Goal: Communication & Community: Answer question/provide support

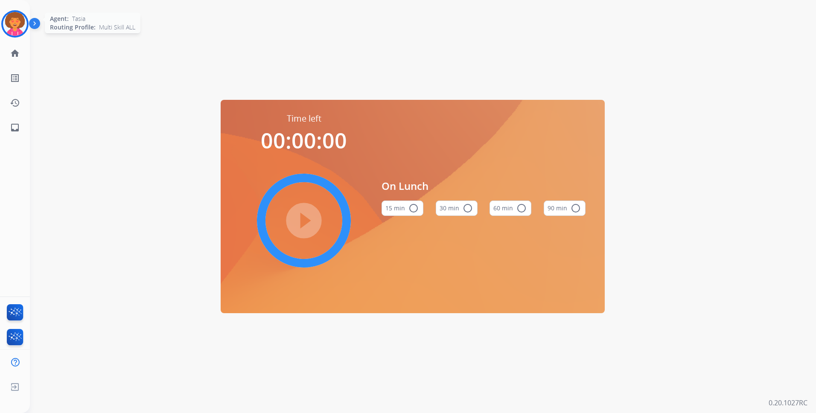
click at [9, 18] on img at bounding box center [15, 24] width 24 height 24
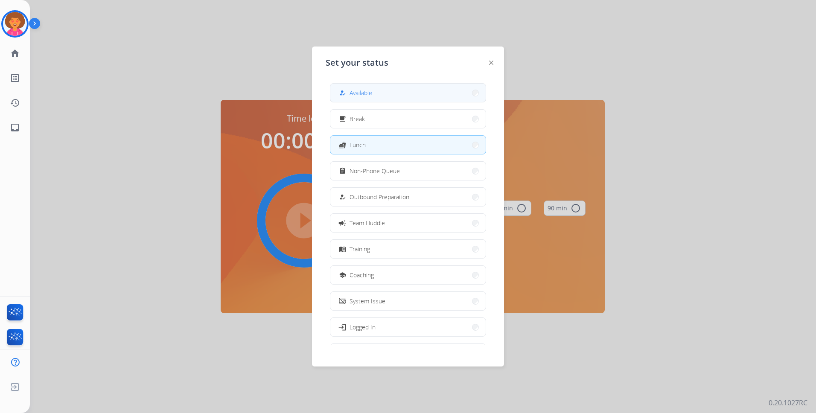
click at [369, 88] on button "how_to_reg Available" at bounding box center [408, 93] width 155 height 18
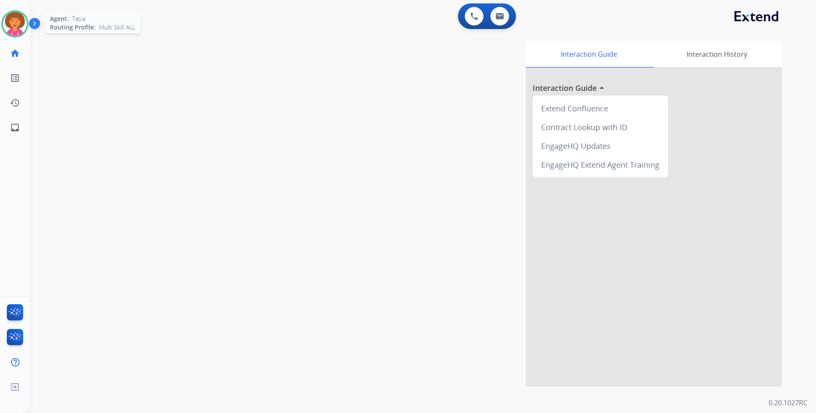
click at [12, 23] on img at bounding box center [15, 24] width 24 height 24
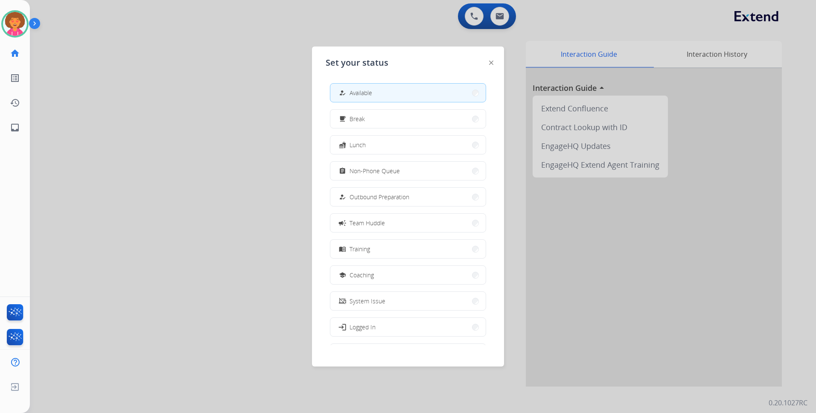
click at [205, 71] on div at bounding box center [408, 206] width 816 height 413
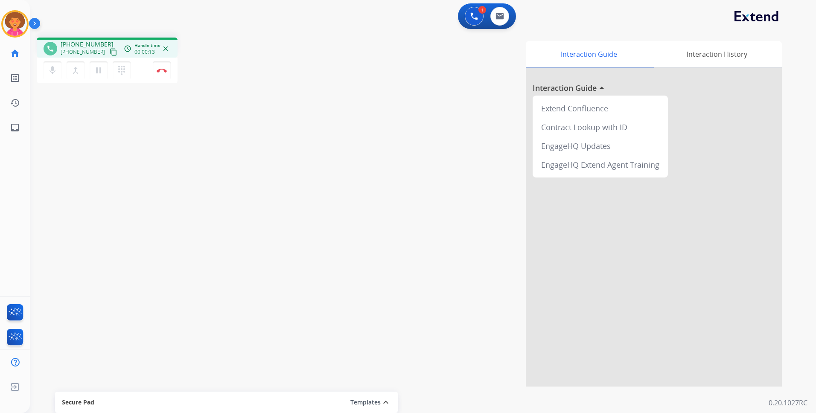
click at [110, 52] on mat-icon "content_copy" at bounding box center [114, 52] width 8 height 8
click at [162, 70] on img at bounding box center [162, 70] width 10 height 4
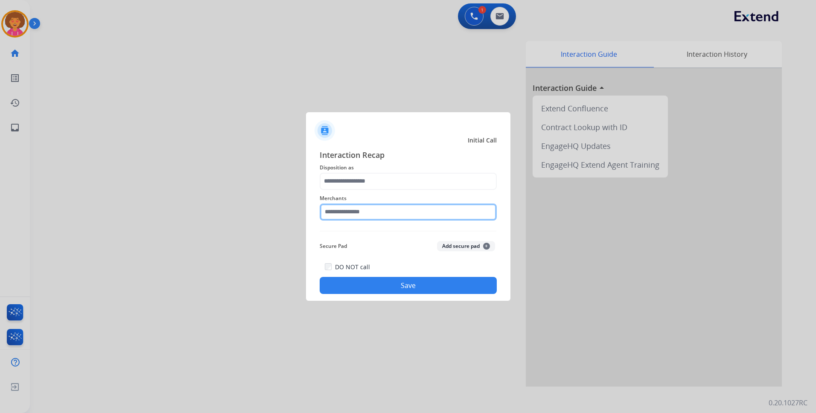
click at [350, 214] on input "text" at bounding box center [408, 212] width 177 height 17
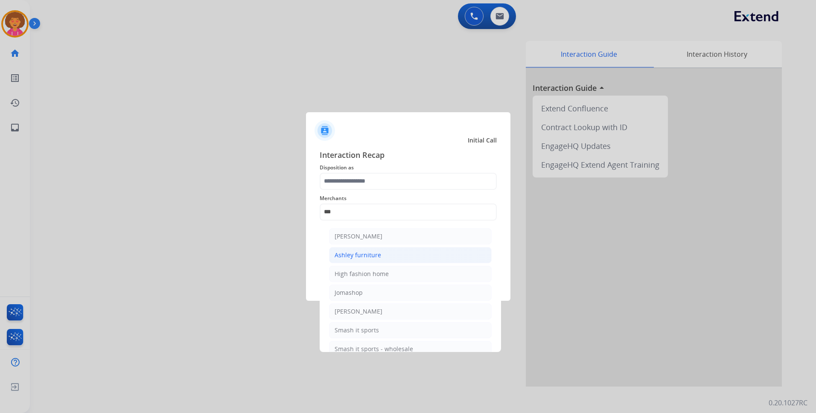
click at [411, 255] on li "Ashley furniture" at bounding box center [410, 255] width 163 height 16
type input "**********"
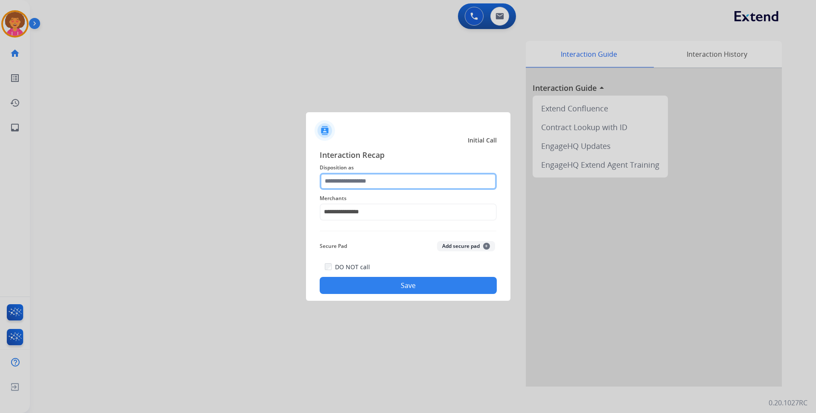
click at [358, 178] on input "text" at bounding box center [408, 181] width 177 height 17
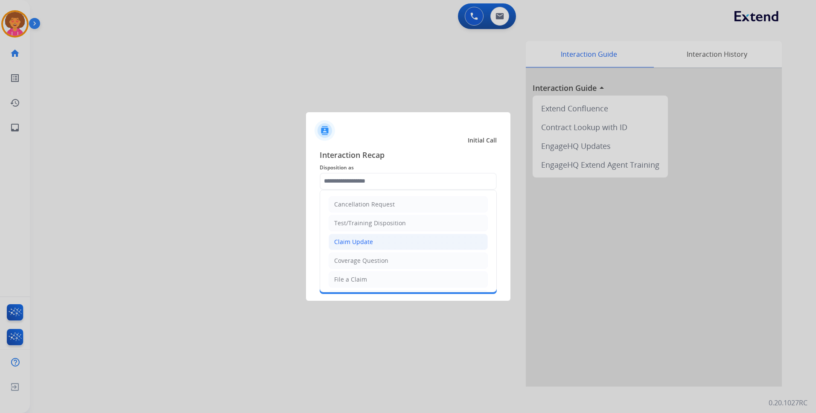
click at [371, 247] on li "Claim Update" at bounding box center [408, 242] width 159 height 16
type input "**********"
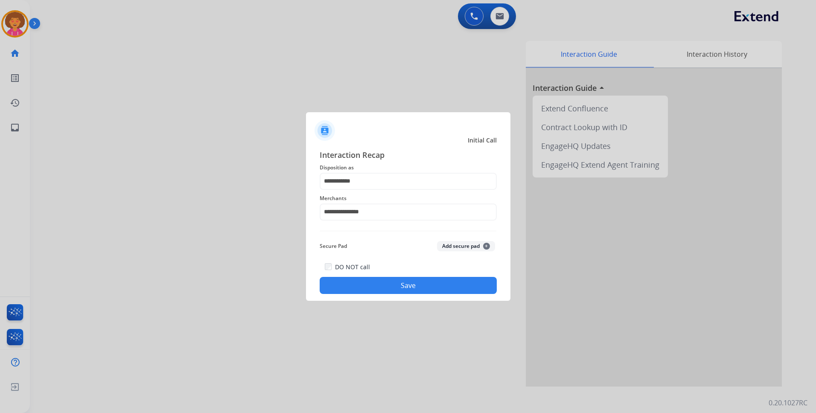
click at [396, 283] on button "Save" at bounding box center [408, 285] width 177 height 17
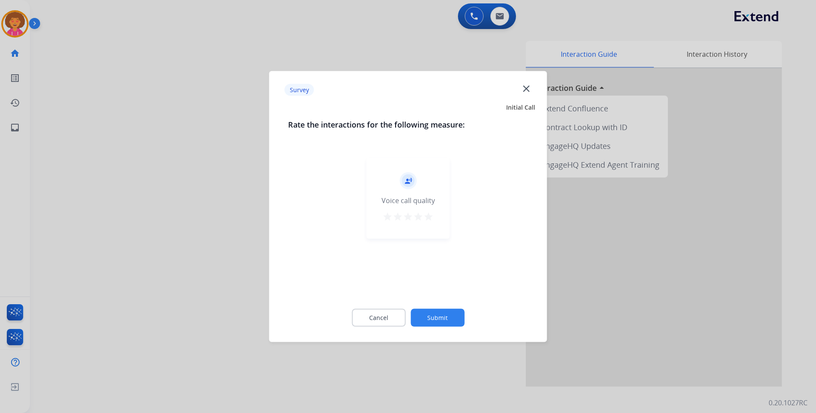
click at [427, 218] on mat-icon "star" at bounding box center [429, 217] width 10 height 10
click at [438, 310] on button "Submit" at bounding box center [438, 318] width 54 height 18
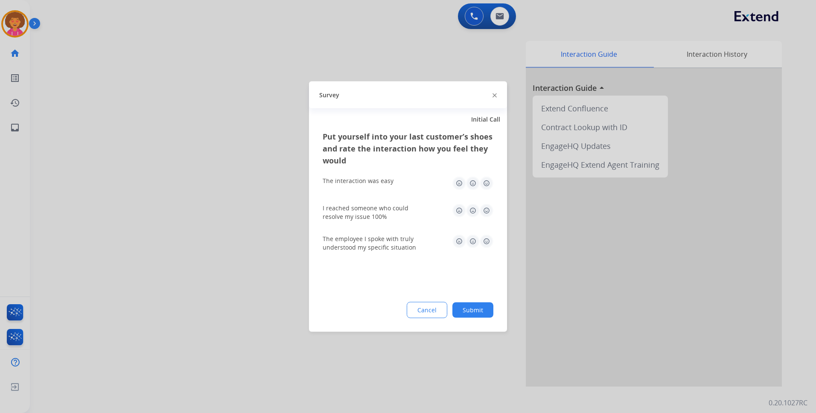
click at [485, 185] on img at bounding box center [487, 184] width 14 height 14
drag, startPoint x: 485, startPoint y: 208, endPoint x: 493, endPoint y: 235, distance: 28.1
click at [485, 209] on img at bounding box center [487, 211] width 14 height 14
click at [488, 245] on img at bounding box center [487, 242] width 14 height 14
click at [481, 304] on button "Submit" at bounding box center [473, 310] width 41 height 15
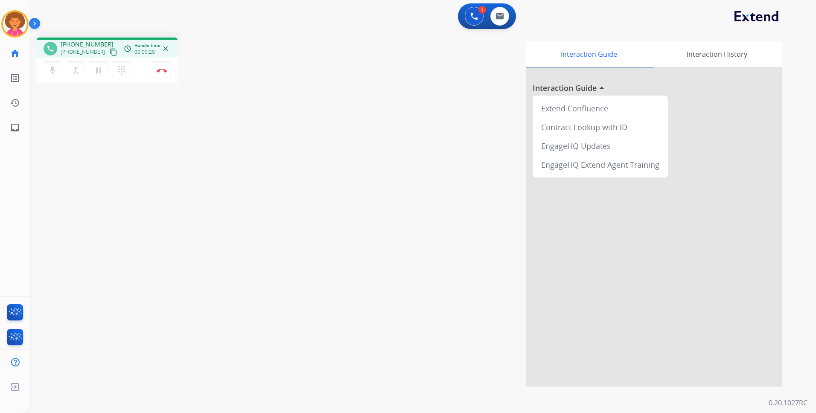
click at [110, 50] on mat-icon "content_copy" at bounding box center [114, 52] width 8 height 8
click at [163, 70] on img at bounding box center [162, 70] width 10 height 4
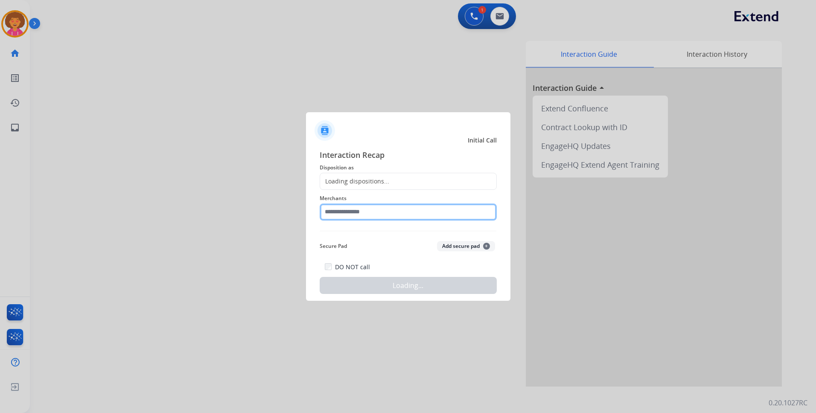
click at [370, 215] on input "text" at bounding box center [408, 212] width 177 height 17
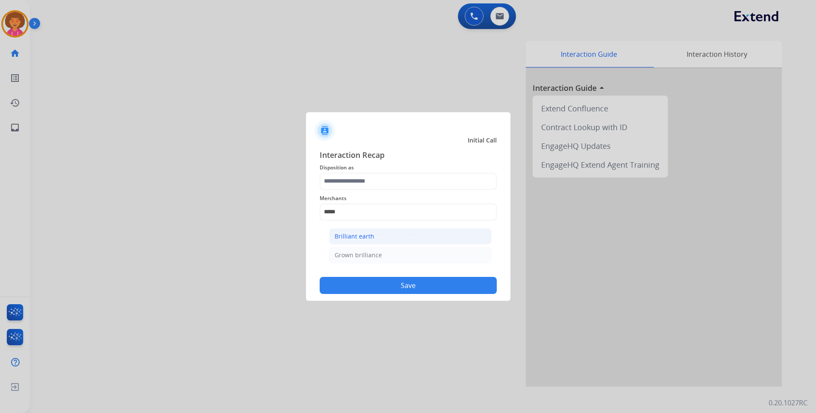
click at [386, 237] on li "Brilliant earth" at bounding box center [410, 236] width 163 height 16
type input "**********"
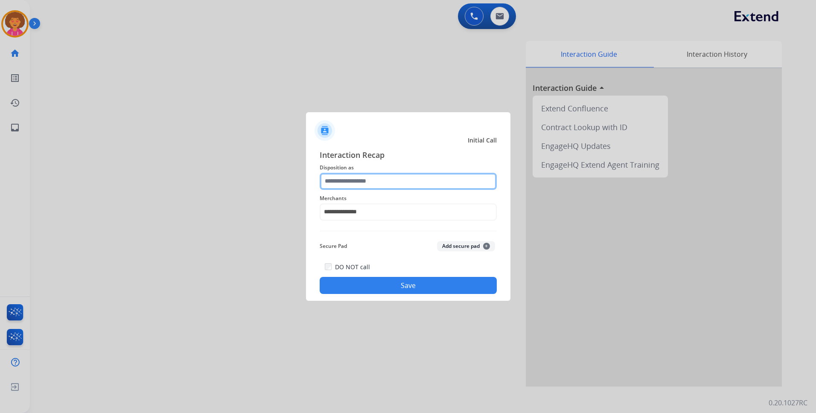
click at [392, 185] on input "text" at bounding box center [408, 181] width 177 height 17
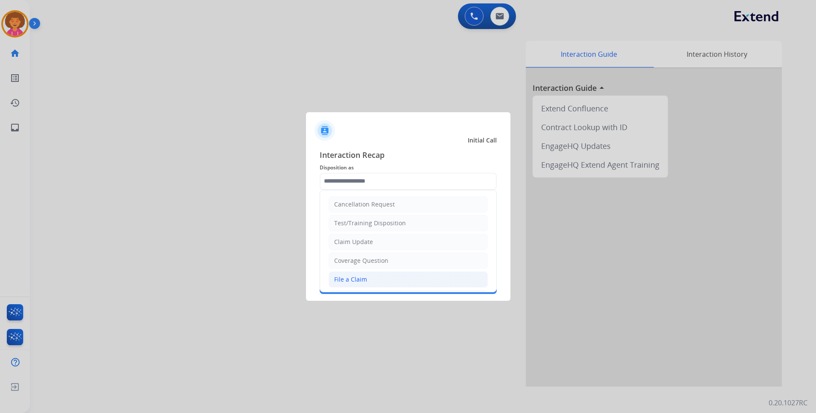
click at [376, 278] on li "File a Claim" at bounding box center [408, 280] width 159 height 16
type input "**********"
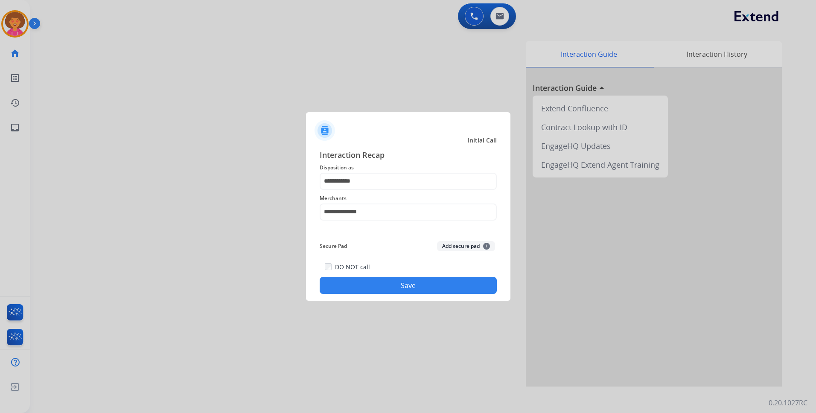
click at [376, 284] on button "Save" at bounding box center [408, 285] width 177 height 17
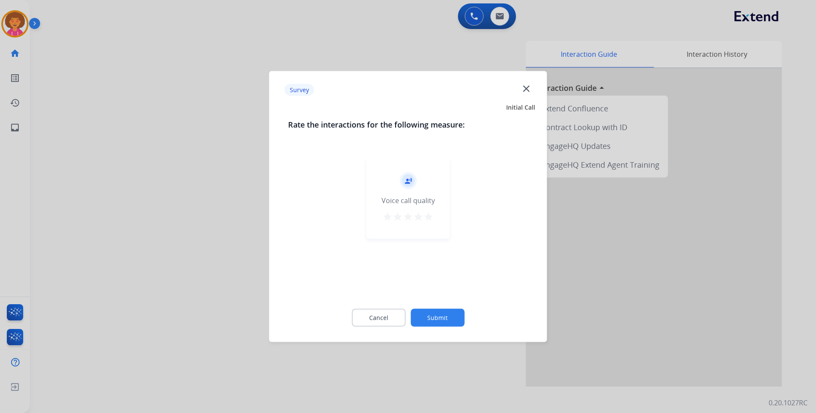
click at [428, 219] on mat-icon "star" at bounding box center [429, 217] width 10 height 10
click at [443, 310] on button "Submit" at bounding box center [438, 318] width 54 height 18
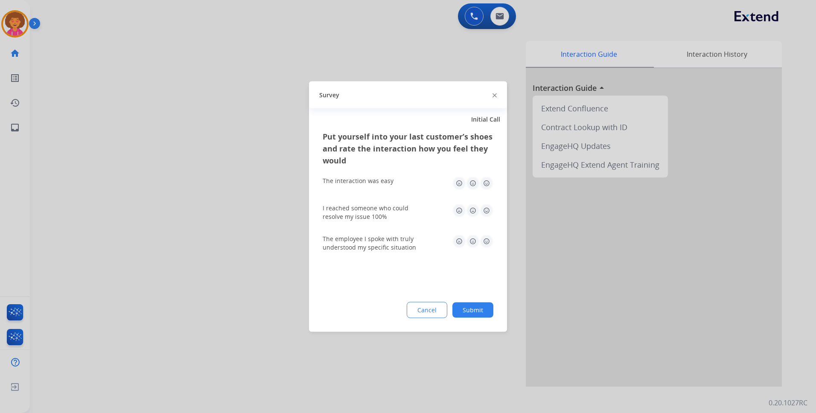
click at [487, 186] on img at bounding box center [487, 184] width 14 height 14
click at [488, 245] on img at bounding box center [487, 242] width 14 height 14
click at [485, 210] on img at bounding box center [487, 211] width 14 height 14
click at [469, 305] on button "Submit" at bounding box center [473, 310] width 41 height 15
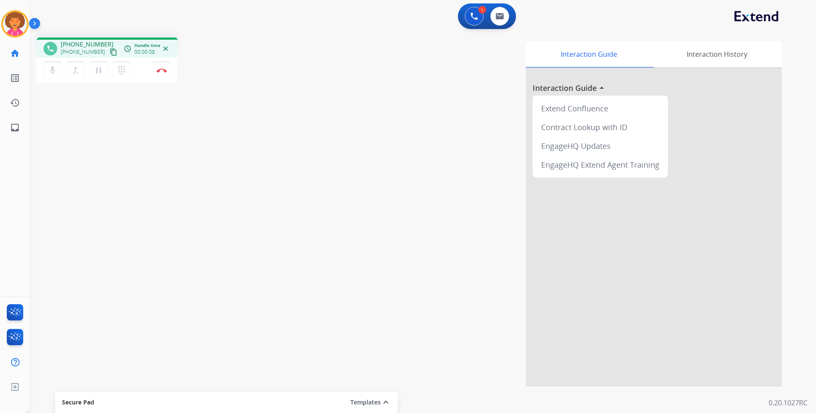
click at [110, 50] on mat-icon "content_copy" at bounding box center [114, 52] width 8 height 8
click at [156, 72] on button "Disconnect" at bounding box center [162, 70] width 18 height 18
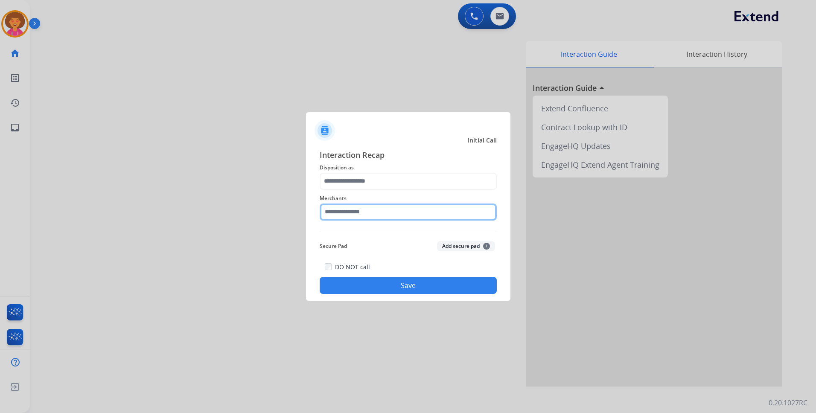
click at [341, 212] on input "text" at bounding box center [408, 212] width 177 height 17
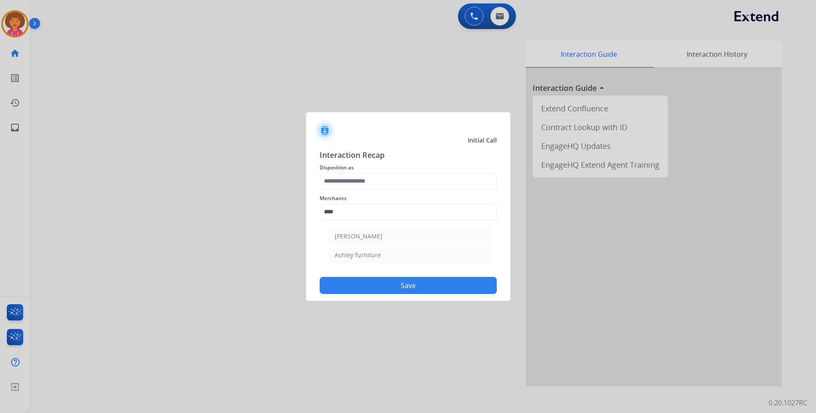
click at [413, 257] on li "Ashley furniture" at bounding box center [410, 255] width 163 height 16
type input "**********"
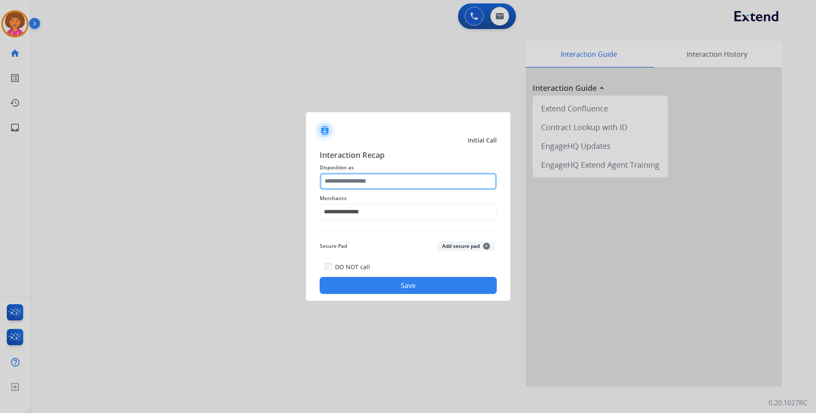
click at [383, 188] on input "text" at bounding box center [408, 181] width 177 height 17
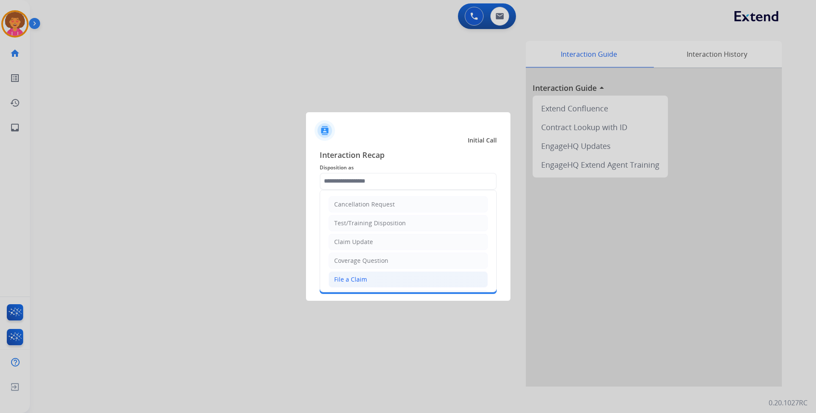
click at [377, 283] on li "File a Claim" at bounding box center [408, 280] width 159 height 16
type input "**********"
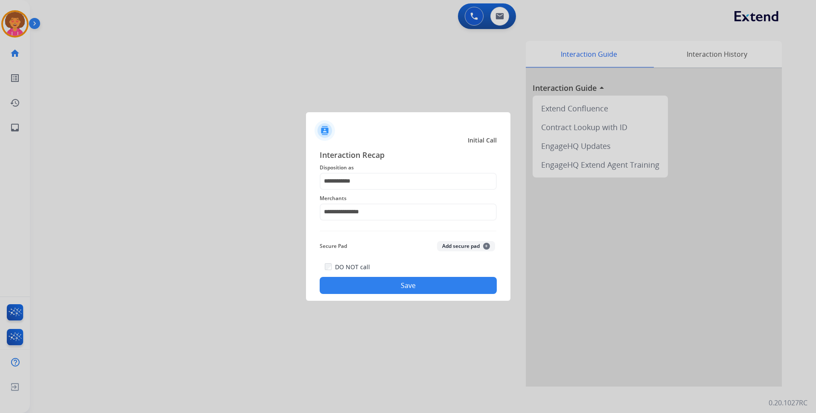
click at [378, 291] on button "Save" at bounding box center [408, 285] width 177 height 17
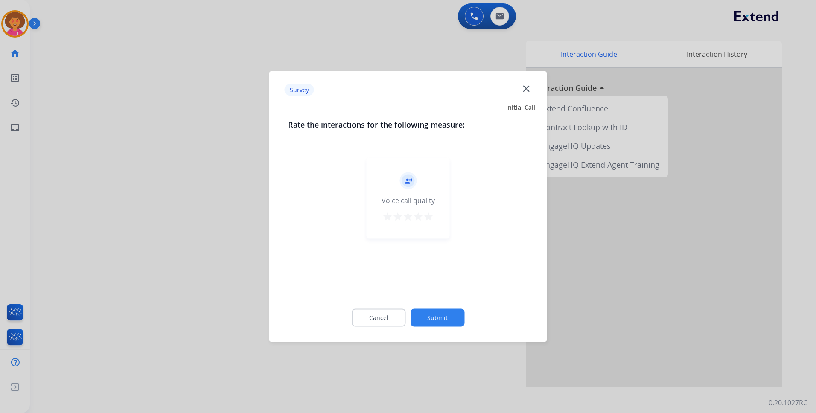
drag, startPoint x: 430, startPoint y: 216, endPoint x: 430, endPoint y: 225, distance: 9.4
click at [430, 217] on mat-icon "star" at bounding box center [429, 217] width 10 height 10
click at [444, 319] on button "Submit" at bounding box center [438, 318] width 54 height 18
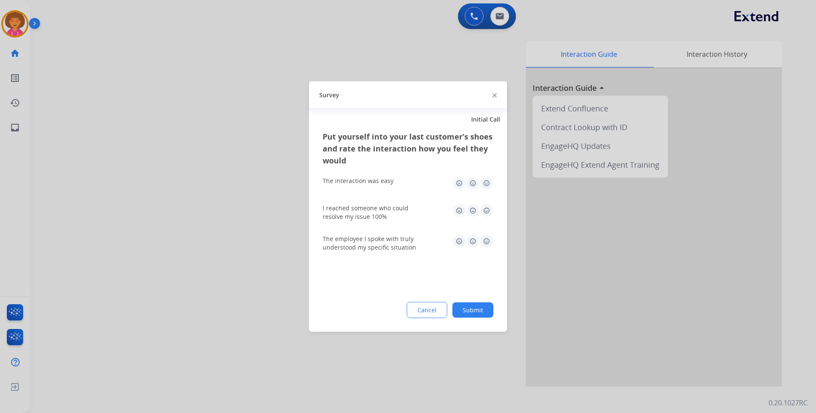
click at [488, 206] on img at bounding box center [487, 211] width 14 height 14
click at [486, 183] on img at bounding box center [487, 184] width 14 height 14
click at [483, 241] on img at bounding box center [487, 242] width 14 height 14
drag, startPoint x: 480, startPoint y: 316, endPoint x: 489, endPoint y: 287, distance: 30.4
click at [481, 313] on button "Submit" at bounding box center [473, 310] width 41 height 15
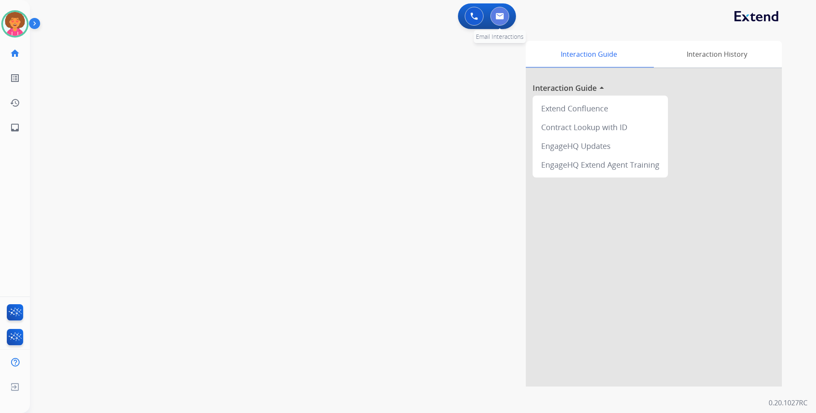
click at [500, 20] on button at bounding box center [500, 16] width 19 height 19
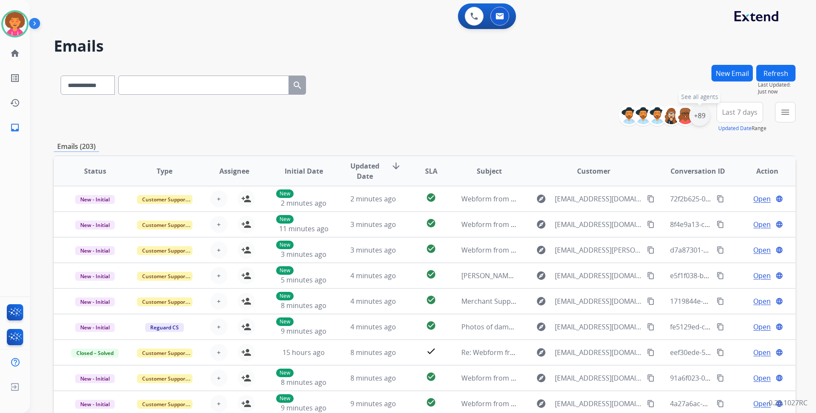
click at [703, 117] on div "+89" at bounding box center [700, 115] width 20 height 20
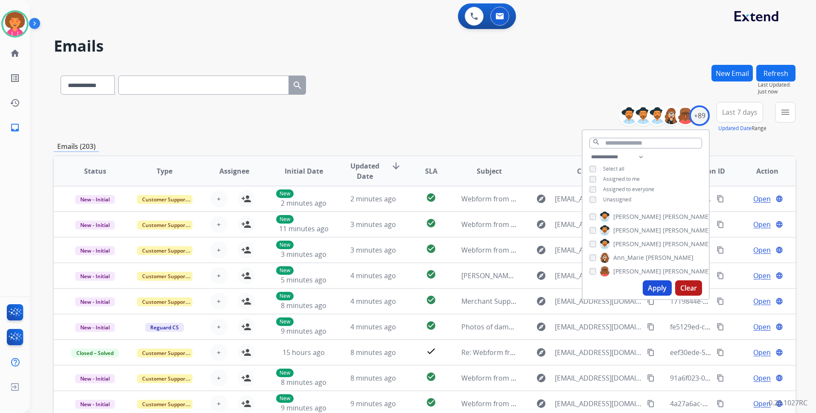
click at [614, 201] on span "Unassigned" at bounding box center [617, 199] width 28 height 7
drag, startPoint x: 655, startPoint y: 291, endPoint x: 662, endPoint y: 289, distance: 6.6
click at [655, 291] on button "Apply" at bounding box center [657, 288] width 29 height 15
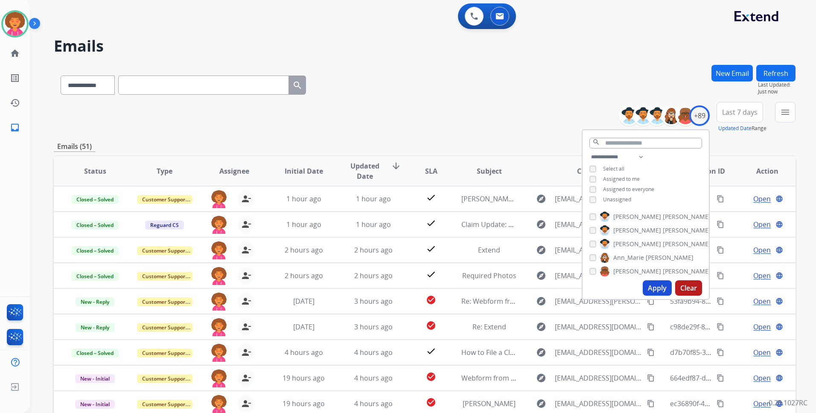
drag, startPoint x: 481, startPoint y: 94, endPoint x: 459, endPoint y: 105, distance: 24.1
click at [478, 95] on div "**********" at bounding box center [425, 83] width 742 height 37
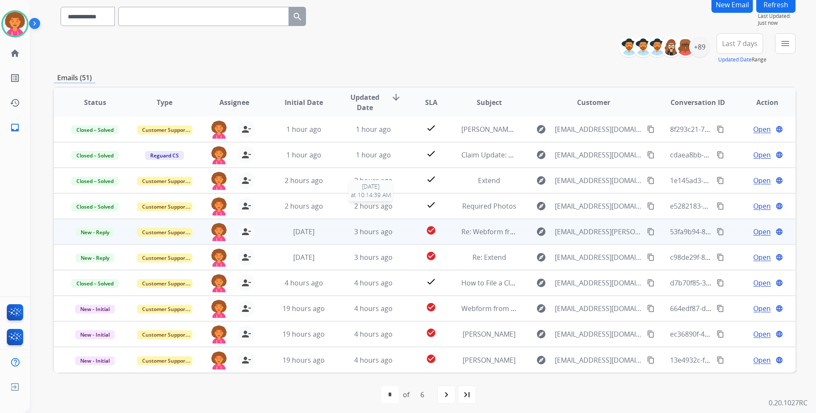
scroll to position [73, 0]
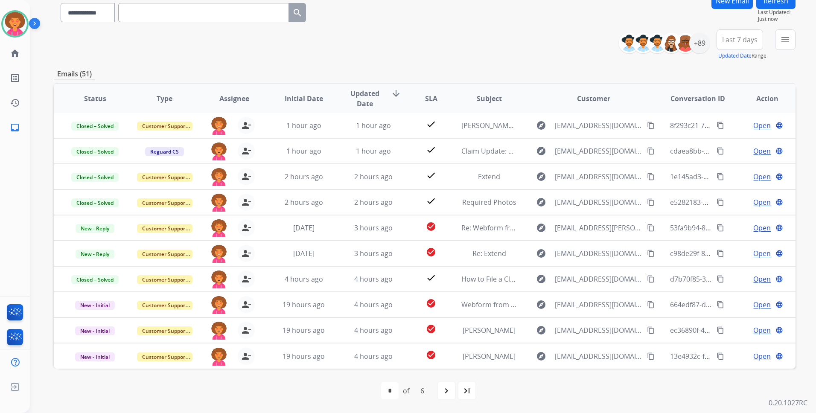
click at [450, 390] on mat-icon "navigate_next" at bounding box center [447, 391] width 10 height 10
select select "*"
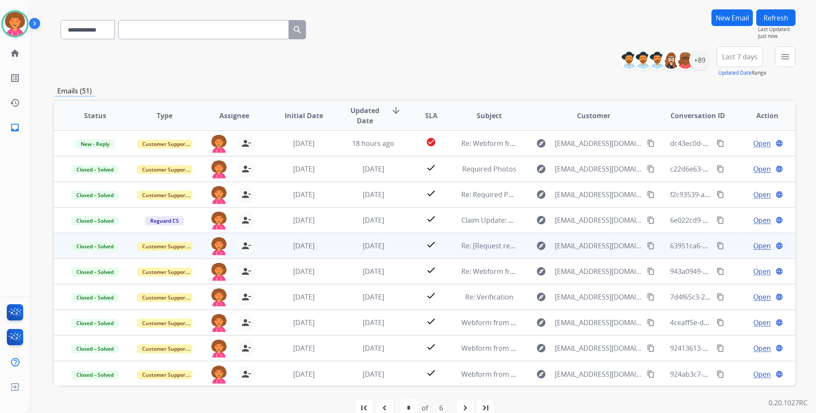
scroll to position [30, 0]
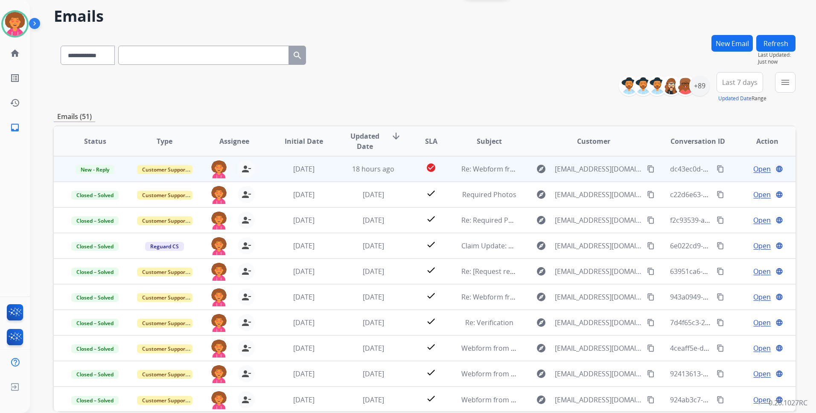
click at [758, 167] on span "Open" at bounding box center [763, 169] width 18 height 10
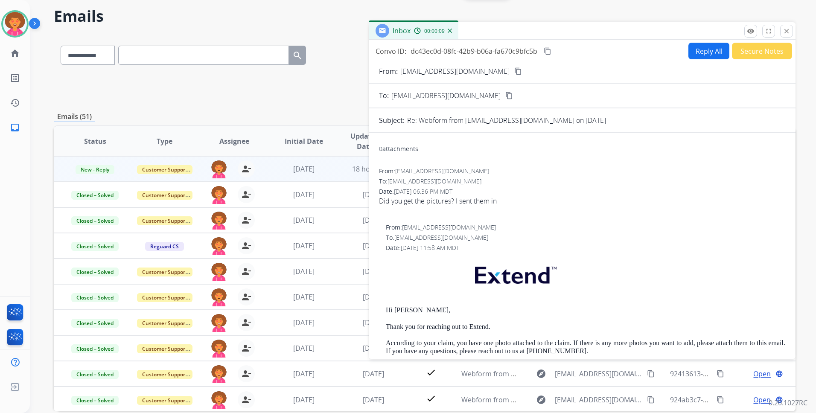
click at [515, 71] on mat-icon "content_copy" at bounding box center [519, 71] width 8 height 8
click at [227, 56] on input "text" at bounding box center [203, 55] width 171 height 19
paste input "**********"
type input "**********"
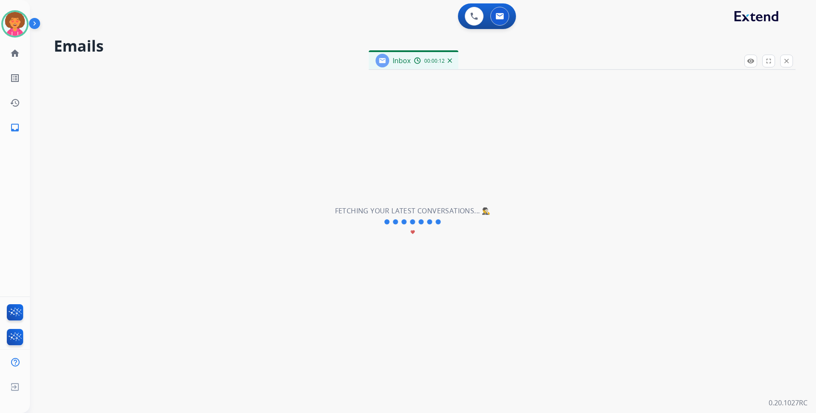
scroll to position [0, 0]
select select "*"
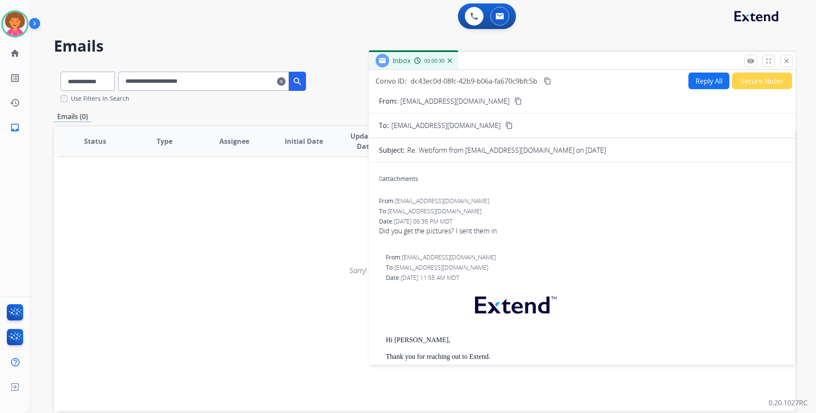
click at [693, 81] on button "Reply All" at bounding box center [709, 81] width 41 height 17
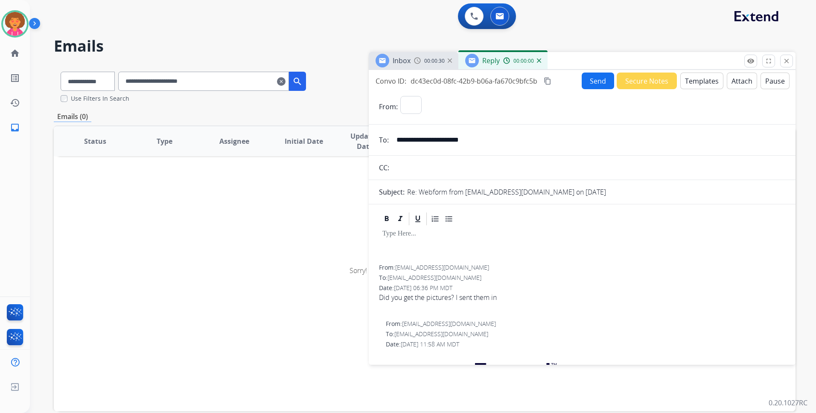
select select "**********"
click at [699, 79] on button "Templates" at bounding box center [702, 81] width 43 height 17
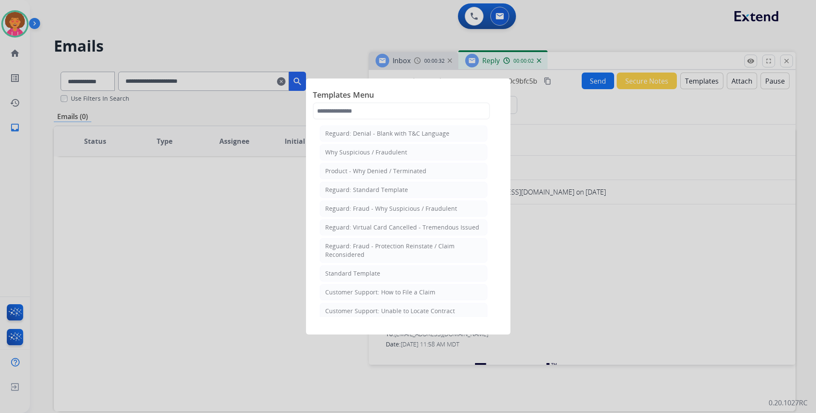
click at [371, 271] on div "Standard Template" at bounding box center [352, 273] width 55 height 9
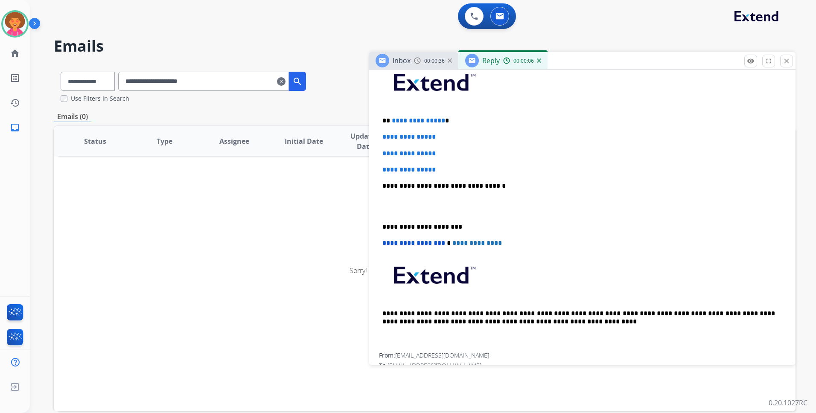
scroll to position [214, 0]
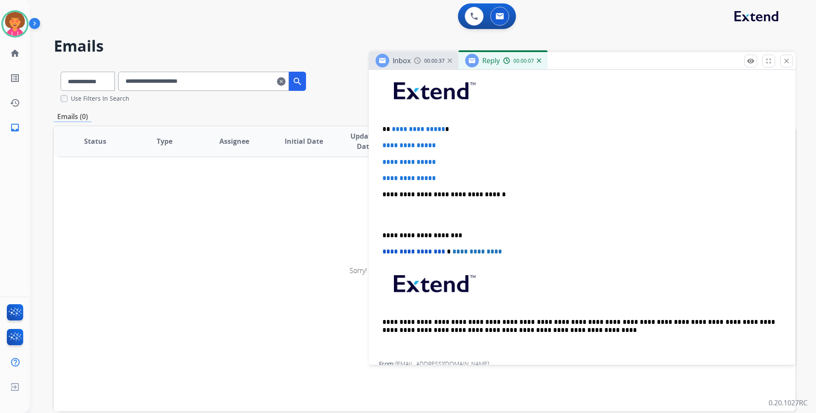
click at [441, 130] on p "**********" at bounding box center [579, 130] width 393 height 8
drag, startPoint x: 449, startPoint y: 174, endPoint x: 379, endPoint y: 143, distance: 77.2
click at [379, 143] on div "**********" at bounding box center [582, 396] width 427 height 686
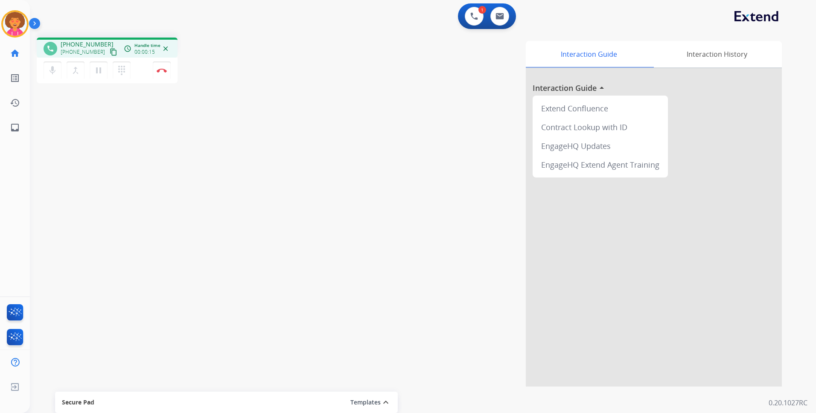
click at [110, 50] on mat-icon "content_copy" at bounding box center [114, 52] width 8 height 8
click at [161, 69] on img at bounding box center [162, 70] width 10 height 4
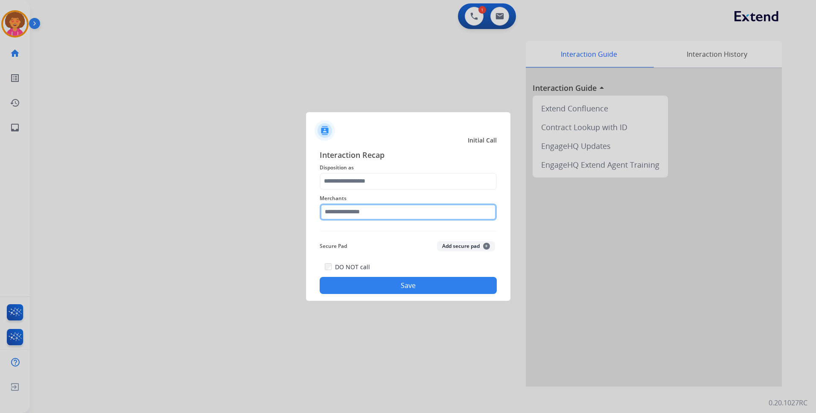
click at [416, 208] on input "text" at bounding box center [408, 212] width 177 height 17
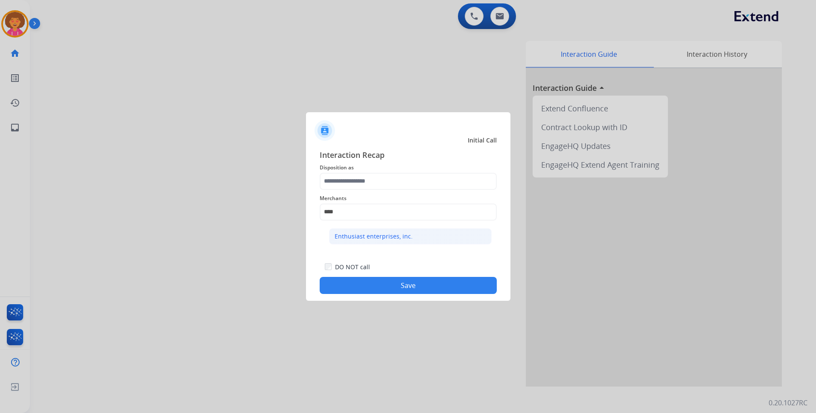
click at [400, 237] on div "Enthusiast enterprises, inc." at bounding box center [374, 236] width 78 height 9
type input "**********"
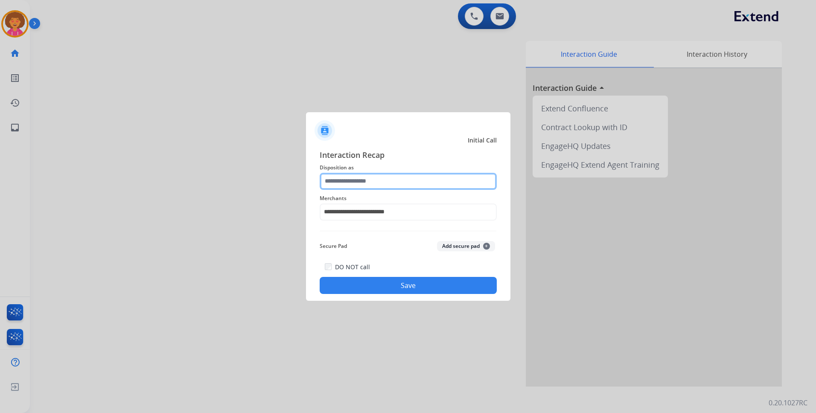
click at [392, 183] on input "text" at bounding box center [408, 181] width 177 height 17
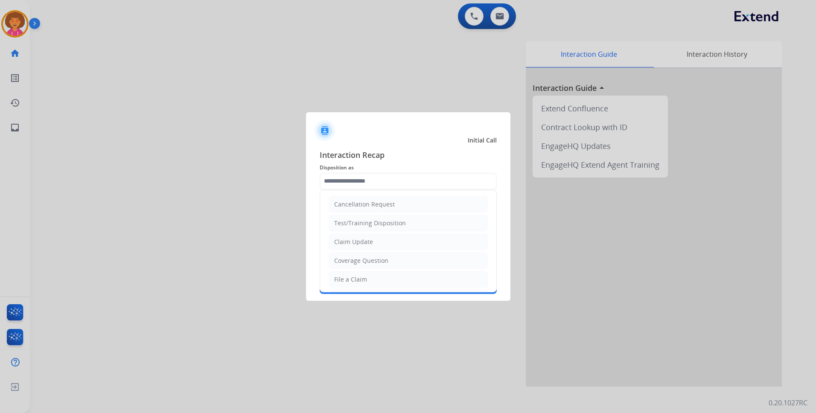
drag, startPoint x: 383, startPoint y: 245, endPoint x: 386, endPoint y: 242, distance: 4.5
click at [384, 243] on li "Claim Update" at bounding box center [408, 242] width 159 height 16
type input "**********"
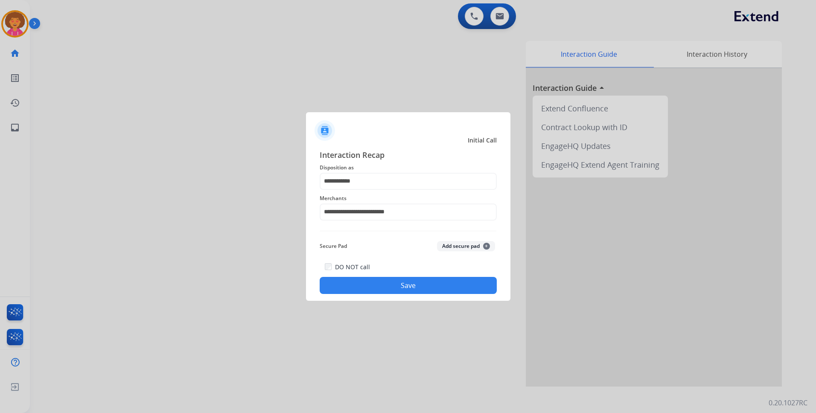
click at [385, 282] on button "Save" at bounding box center [408, 285] width 177 height 17
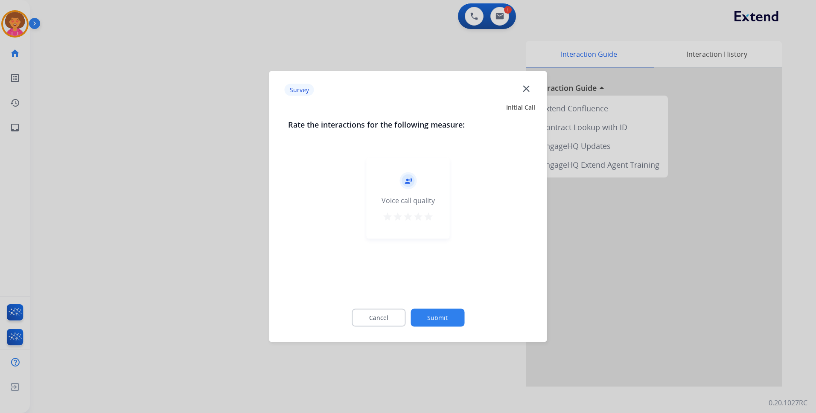
drag, startPoint x: 431, startPoint y: 218, endPoint x: 435, endPoint y: 228, distance: 10.9
click at [431, 217] on mat-icon "star" at bounding box center [429, 217] width 10 height 10
click at [435, 319] on button "Submit" at bounding box center [438, 318] width 54 height 18
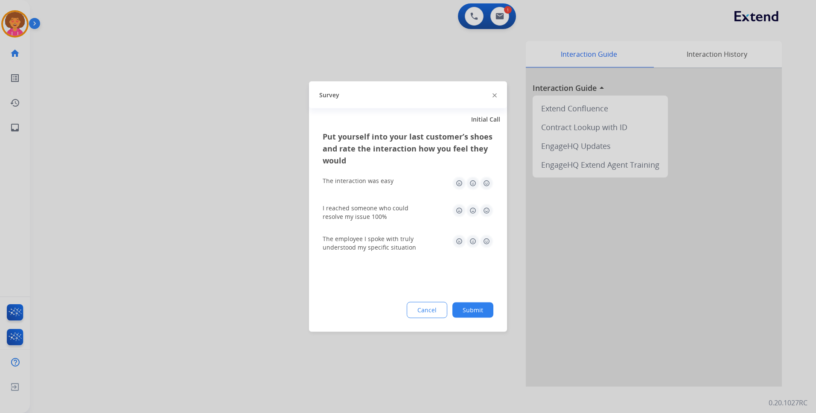
drag, startPoint x: 490, startPoint y: 182, endPoint x: 488, endPoint y: 206, distance: 24.0
click at [490, 183] on img at bounding box center [487, 184] width 14 height 14
click at [487, 211] on img at bounding box center [487, 211] width 14 height 14
click at [485, 243] on img at bounding box center [487, 242] width 14 height 14
drag, startPoint x: 473, startPoint y: 320, endPoint x: 476, endPoint y: 304, distance: 16.4
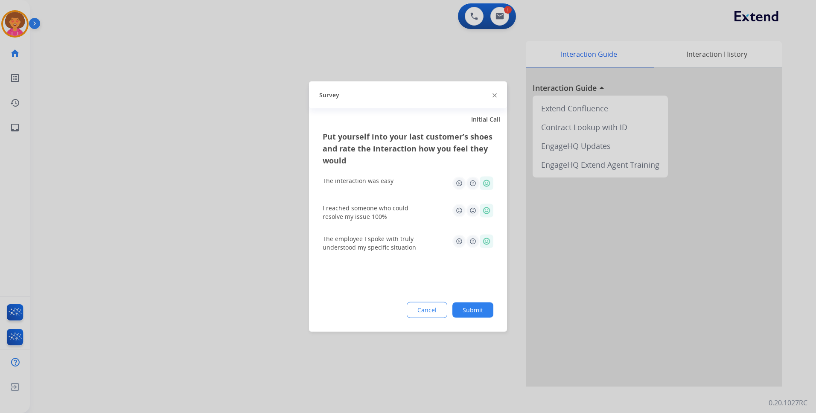
click at [473, 320] on div "Put yourself into your last customer’s shoes and rate the interaction how you f…" at bounding box center [408, 232] width 198 height 202
click at [477, 304] on button "Submit" at bounding box center [473, 310] width 41 height 15
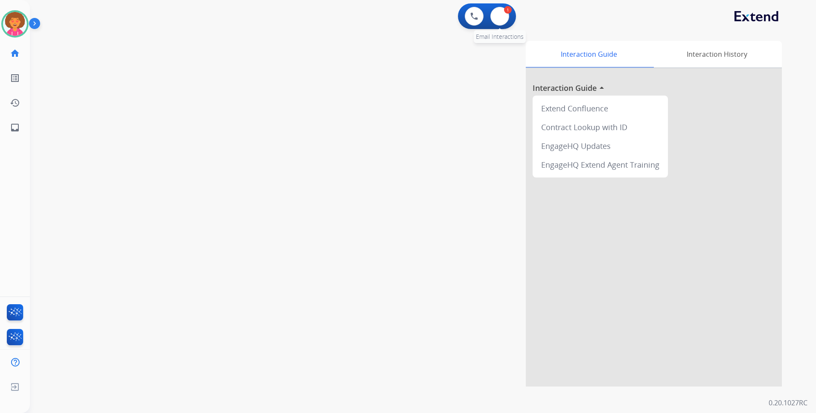
click at [491, 11] on div "1 Email Interactions" at bounding box center [500, 16] width 26 height 19
drag, startPoint x: 491, startPoint y: 11, endPoint x: 425, endPoint y: 80, distance: 95.2
click at [425, 80] on div "Interaction Guide Interaction History Interaction Guide arrow_drop_up Extend Co…" at bounding box center [532, 214] width 500 height 346
click at [495, 15] on button at bounding box center [500, 16] width 19 height 19
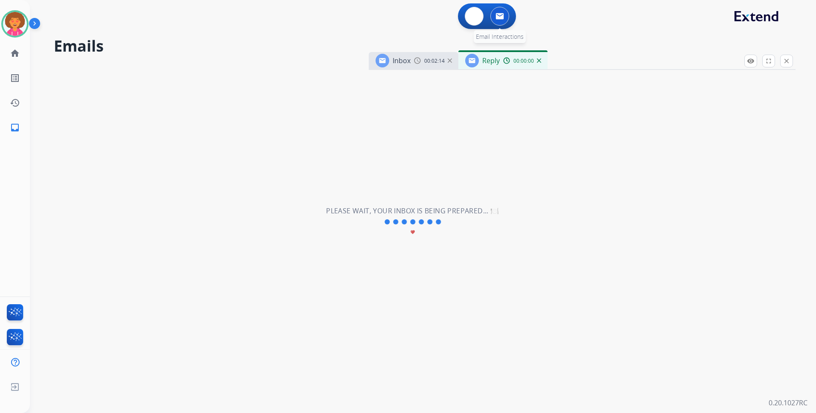
select select "**********"
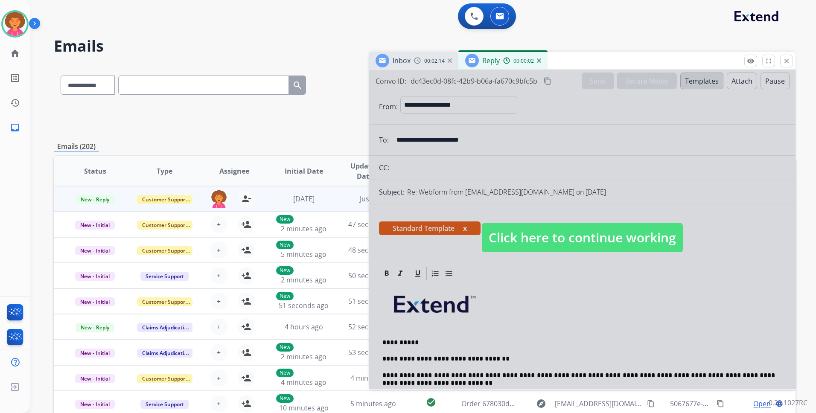
click at [529, 227] on span "Click here to continue working" at bounding box center [582, 237] width 201 height 29
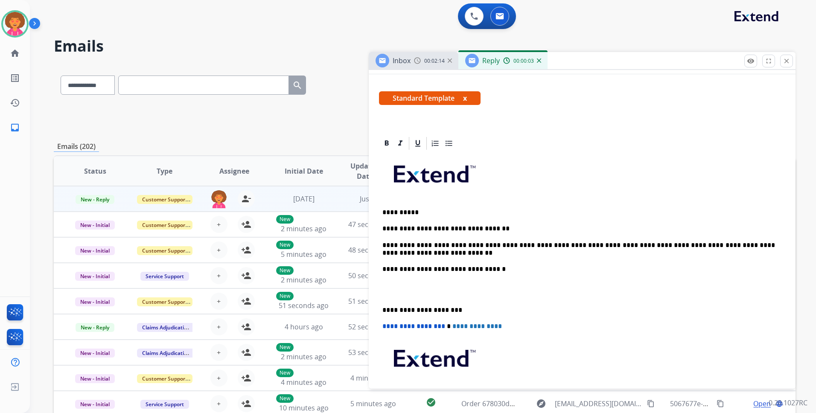
scroll to position [171, 0]
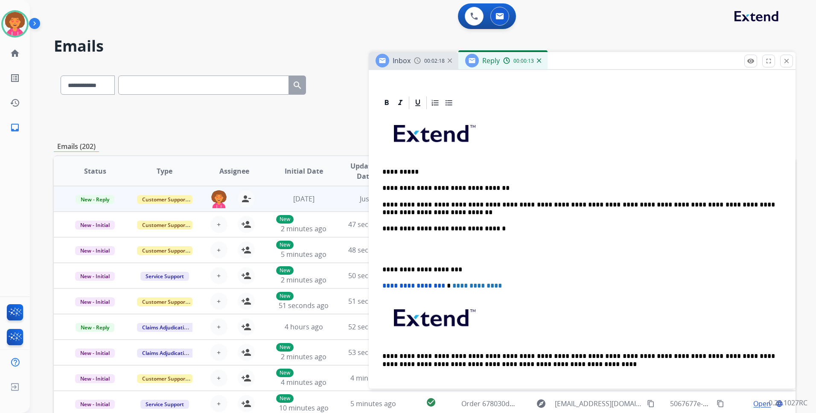
drag, startPoint x: 402, startPoint y: 215, endPoint x: 404, endPoint y: 207, distance: 8.9
click at [402, 214] on p "**********" at bounding box center [579, 209] width 393 height 16
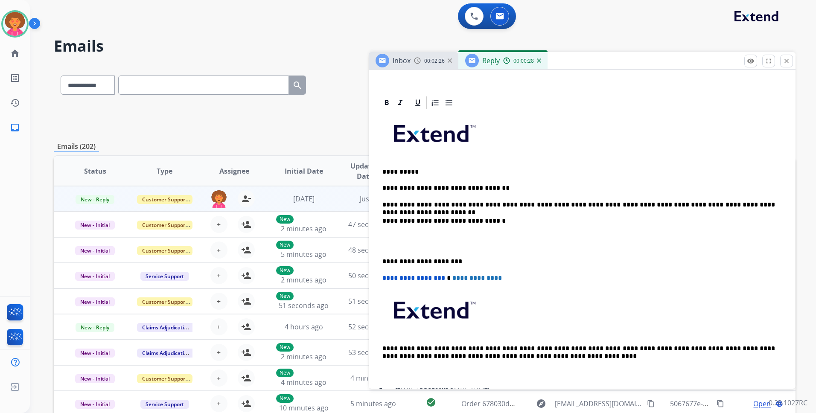
drag, startPoint x: 547, startPoint y: 205, endPoint x: 551, endPoint y: 208, distance: 4.4
click at [547, 206] on p "**********" at bounding box center [579, 205] width 393 height 8
click at [767, 204] on p "**********" at bounding box center [579, 205] width 393 height 8
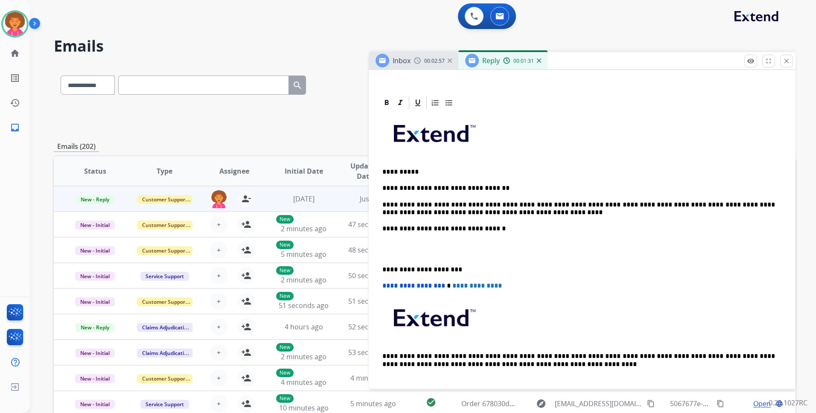
click at [529, 221] on div "**********" at bounding box center [582, 253] width 407 height 285
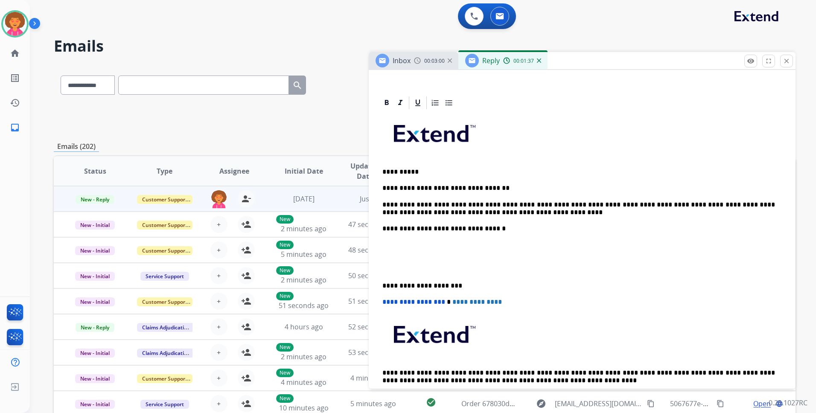
click at [383, 284] on p "**********" at bounding box center [579, 286] width 393 height 8
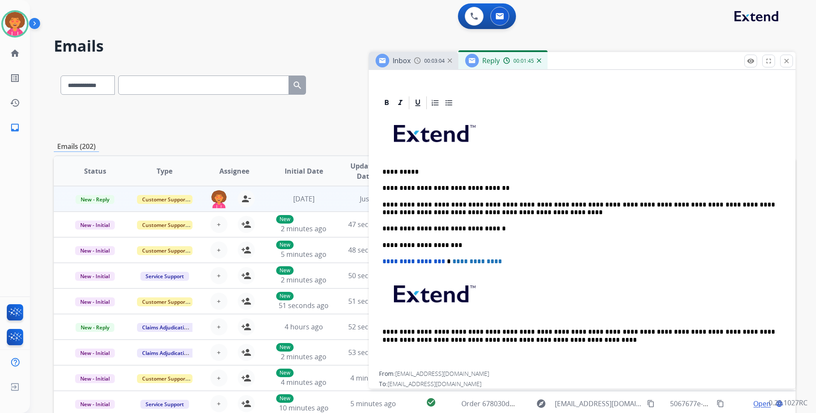
click at [522, 212] on p "**********" at bounding box center [579, 209] width 393 height 16
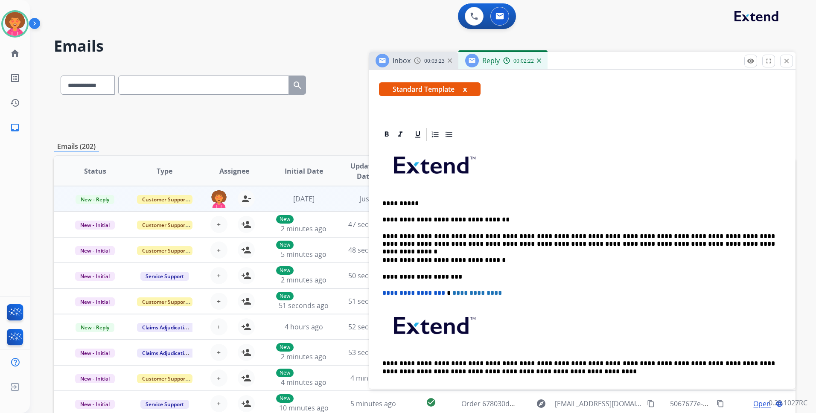
scroll to position [0, 0]
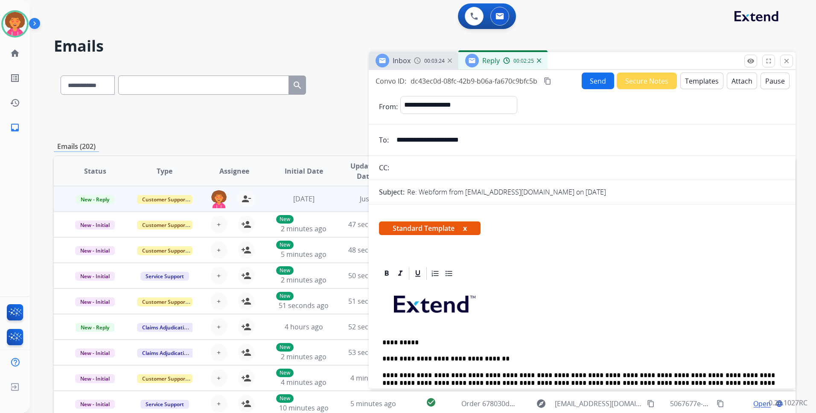
click at [590, 77] on button "Send" at bounding box center [598, 81] width 32 height 17
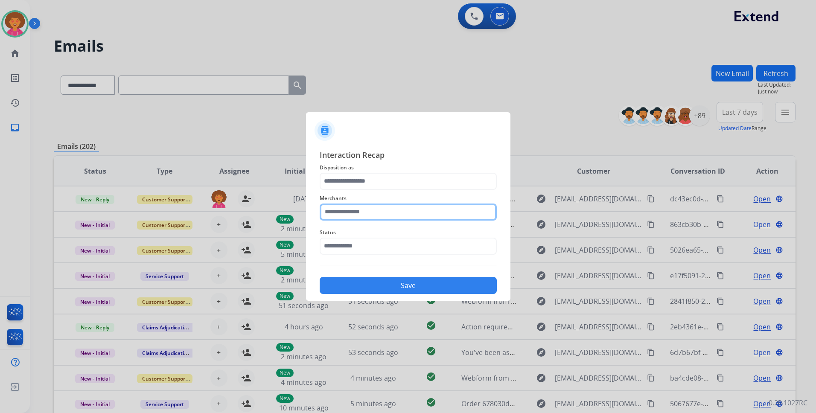
drag, startPoint x: 392, startPoint y: 214, endPoint x: 395, endPoint y: 205, distance: 10.1
click at [393, 214] on input "text" at bounding box center [408, 212] width 177 height 17
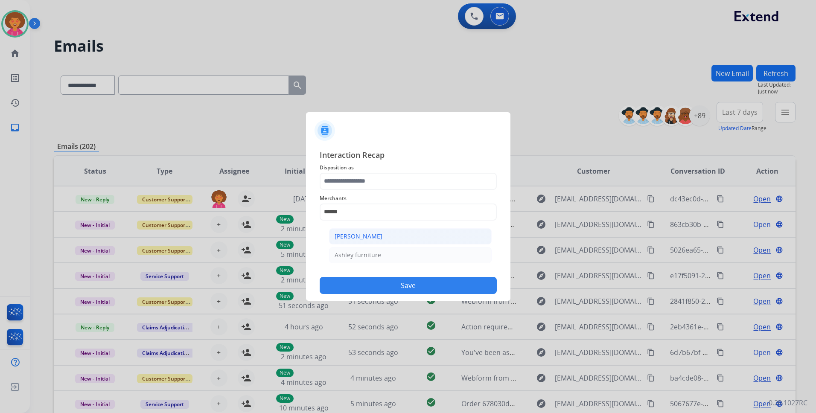
click at [407, 234] on li "[PERSON_NAME]" at bounding box center [410, 236] width 163 height 16
type input "**********"
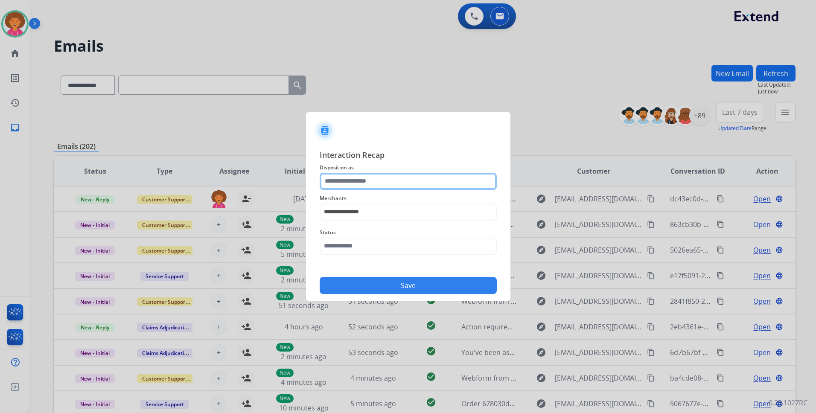
click at [389, 184] on input "text" at bounding box center [408, 181] width 177 height 17
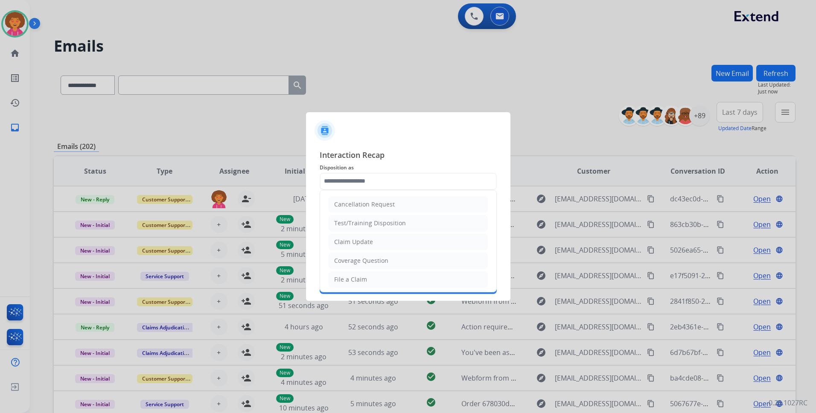
click at [388, 240] on li "Claim Update" at bounding box center [408, 242] width 159 height 16
type input "**********"
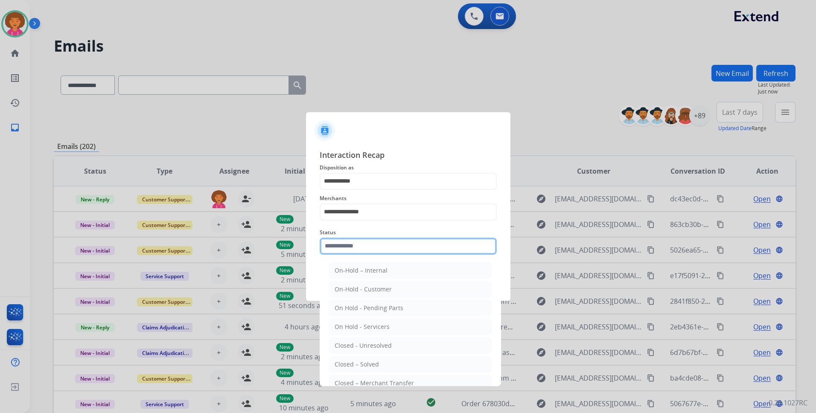
click at [363, 248] on input "text" at bounding box center [408, 246] width 177 height 17
click at [372, 364] on div "Closed – Solved" at bounding box center [357, 364] width 44 height 9
type input "**********"
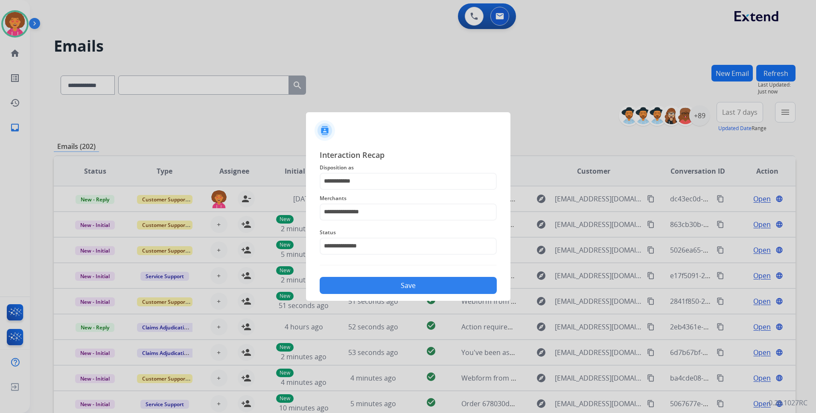
click at [383, 274] on div "Save" at bounding box center [408, 283] width 177 height 22
click at [382, 287] on button "Save" at bounding box center [408, 285] width 177 height 17
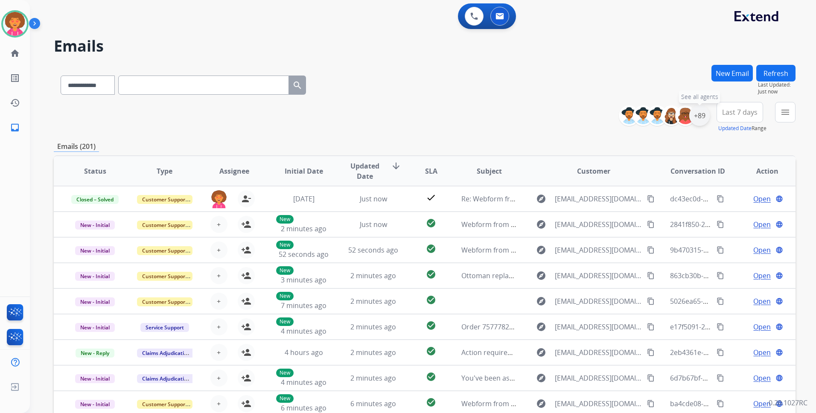
click at [704, 116] on div "+89" at bounding box center [700, 115] width 20 height 20
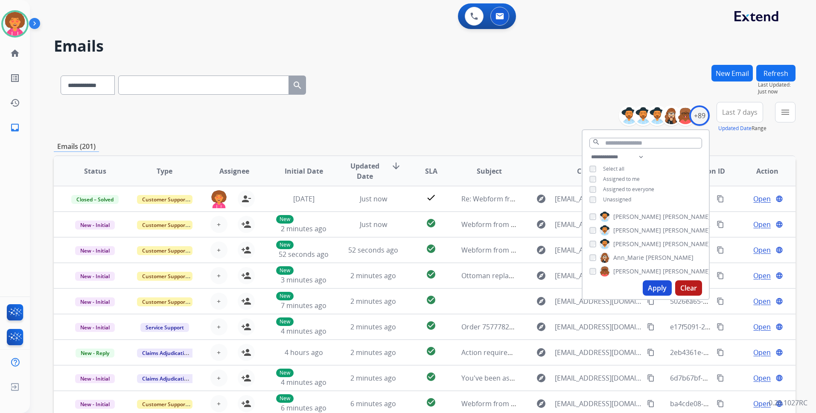
click at [613, 199] on span "Unassigned" at bounding box center [617, 199] width 28 height 7
click at [654, 283] on button "Apply" at bounding box center [657, 288] width 29 height 15
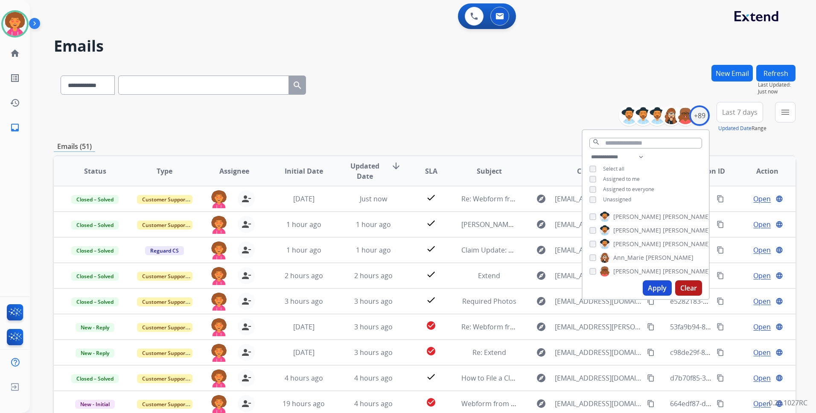
click at [439, 85] on div "**********" at bounding box center [425, 83] width 742 height 37
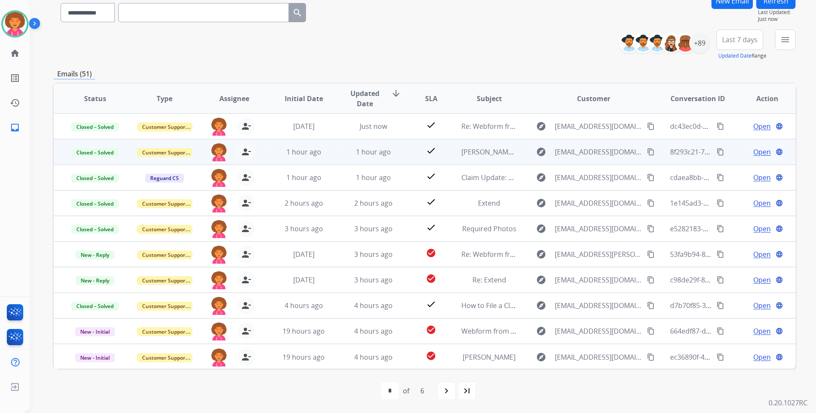
scroll to position [1, 0]
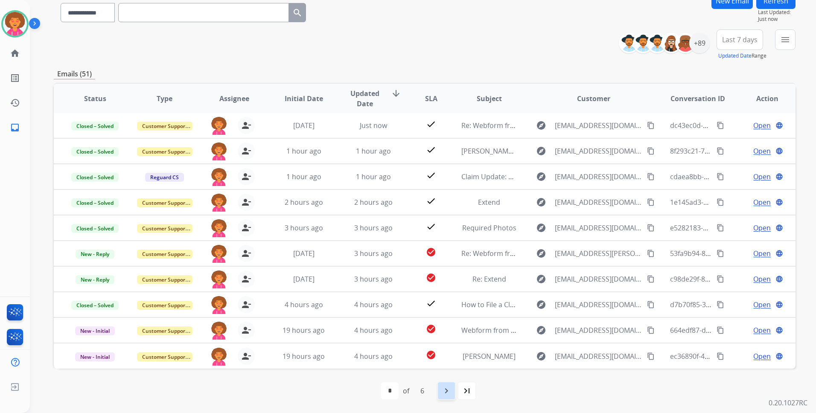
click at [445, 392] on mat-icon "navigate_next" at bounding box center [447, 391] width 10 height 10
select select "*"
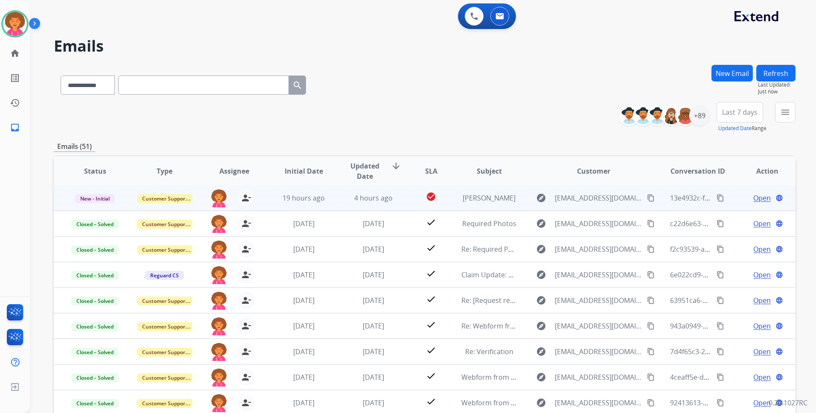
click at [755, 196] on span "Open" at bounding box center [763, 198] width 18 height 10
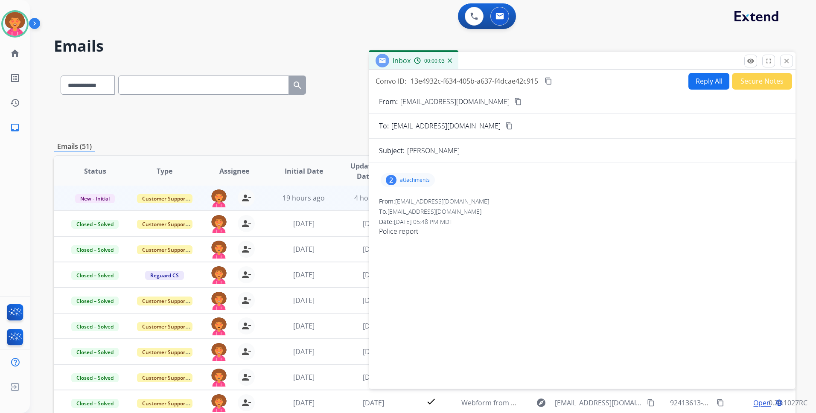
click at [413, 179] on p "attachments" at bounding box center [415, 180] width 30 height 7
click at [407, 196] on div at bounding box center [409, 202] width 43 height 30
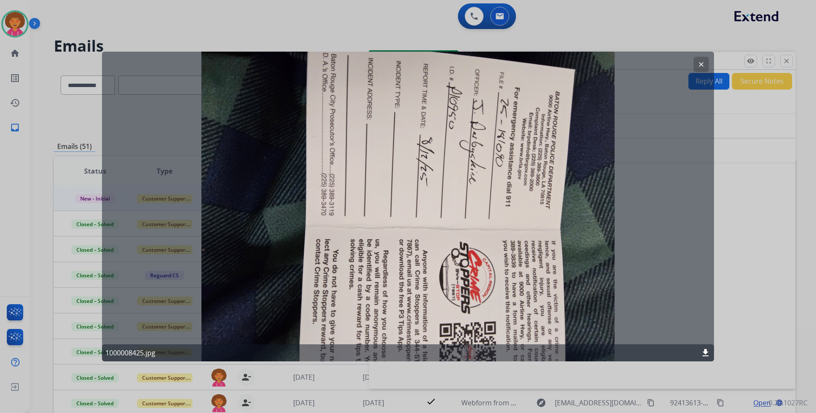
click at [702, 60] on button "clear" at bounding box center [701, 64] width 15 height 15
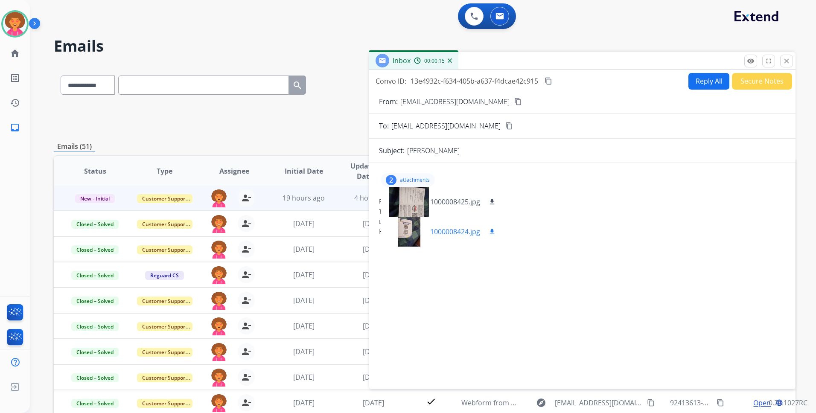
click at [415, 238] on div at bounding box center [409, 232] width 43 height 30
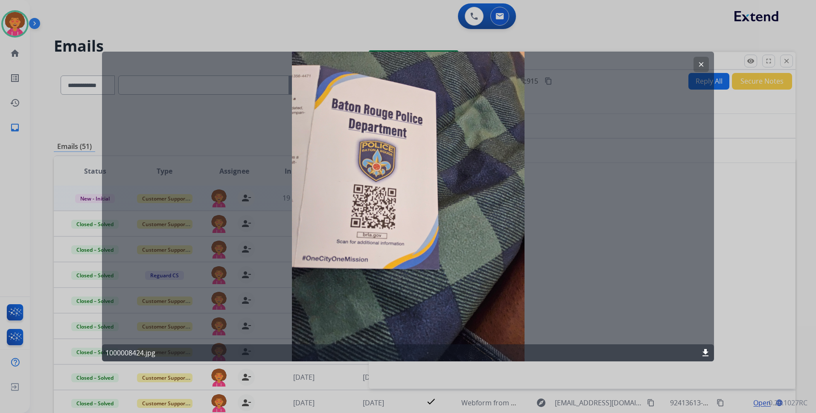
click at [707, 63] on button "clear" at bounding box center [701, 64] width 15 height 15
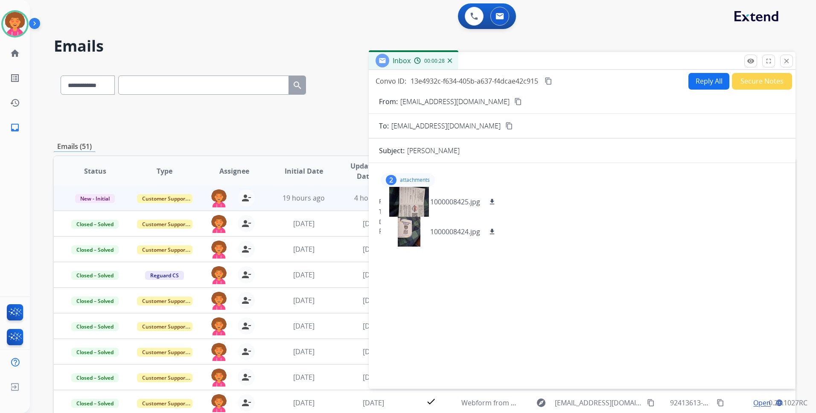
click at [515, 101] on mat-icon "content_copy" at bounding box center [519, 102] width 8 height 8
click at [742, 79] on button "Secure Notes" at bounding box center [762, 81] width 60 height 17
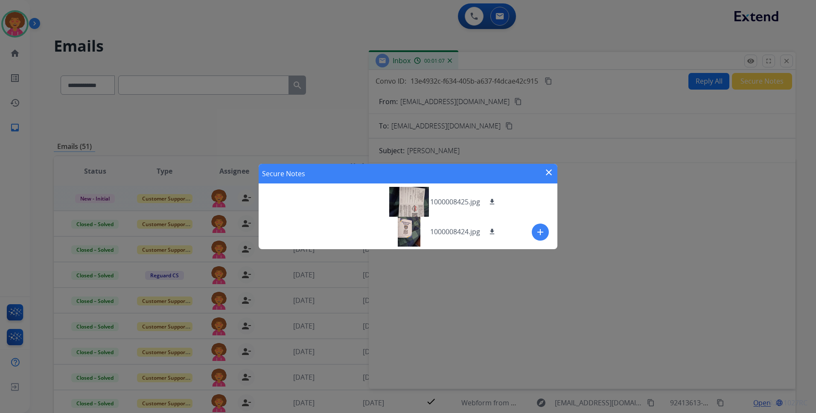
click at [544, 167] on mat-icon "close" at bounding box center [549, 172] width 10 height 10
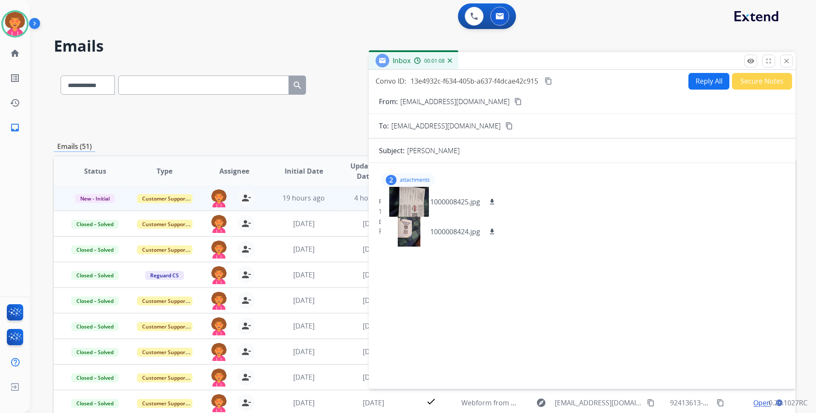
click at [417, 179] on p "attachments" at bounding box center [415, 180] width 30 height 7
click at [744, 83] on button "Secure Notes" at bounding box center [762, 81] width 60 height 17
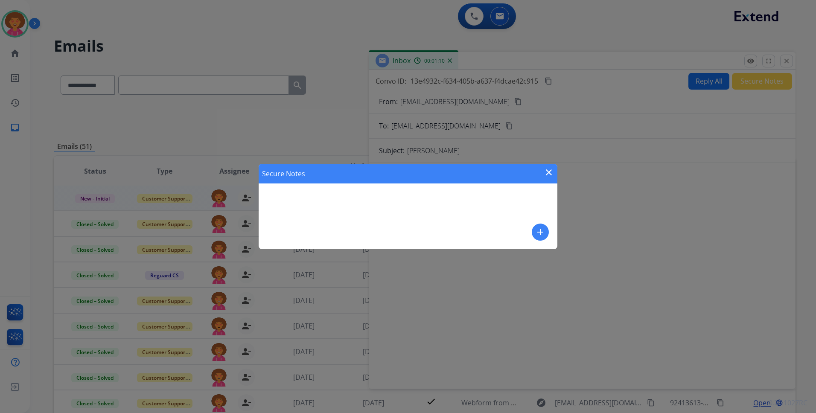
click at [534, 231] on button "add" at bounding box center [540, 232] width 17 height 17
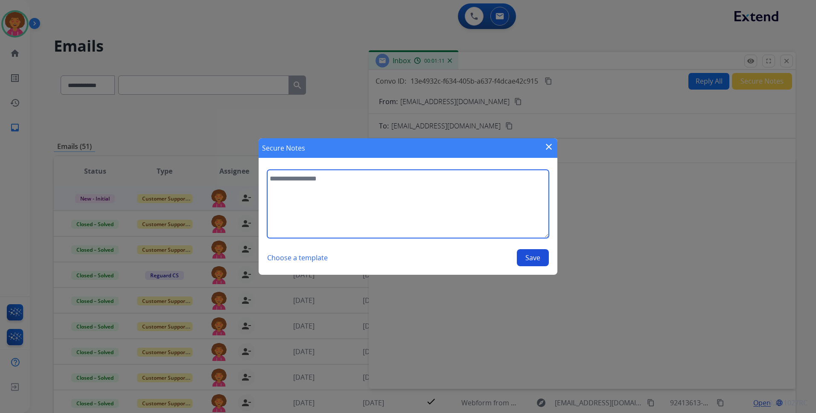
drag, startPoint x: 488, startPoint y: 209, endPoint x: 491, endPoint y: 220, distance: 11.6
click at [487, 209] on textarea at bounding box center [408, 204] width 282 height 68
type textarea "**********"
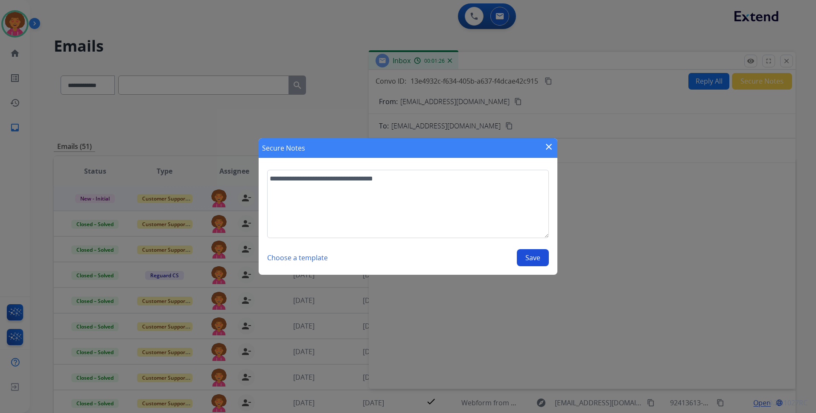
click at [534, 258] on button "Save" at bounding box center [533, 257] width 32 height 17
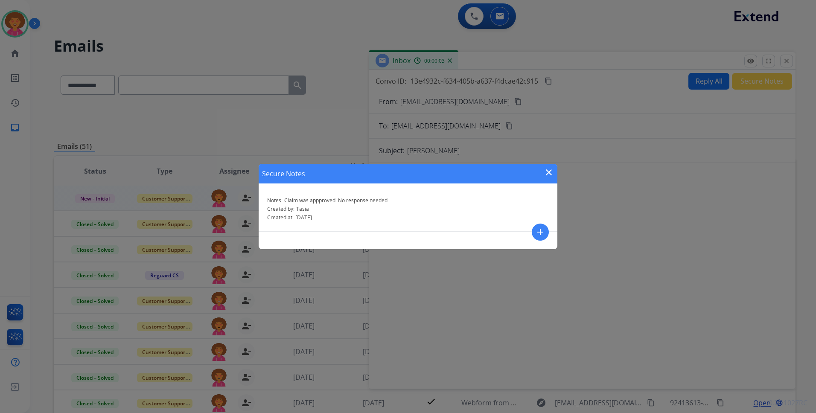
click at [548, 170] on mat-icon "close" at bounding box center [549, 172] width 10 height 10
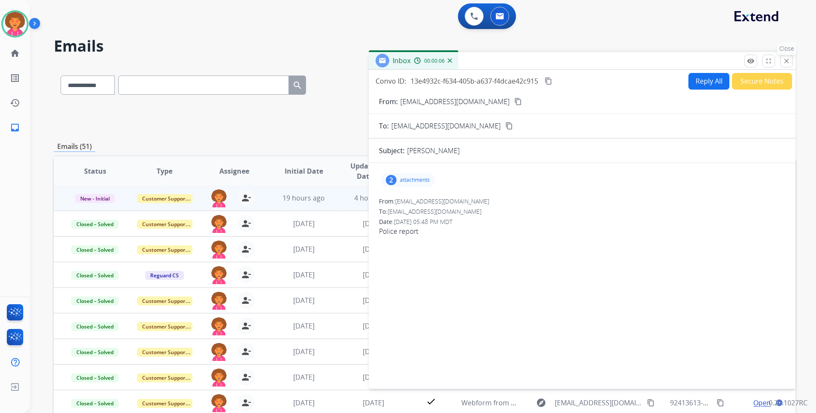
click at [785, 61] on mat-icon "close" at bounding box center [787, 61] width 8 height 8
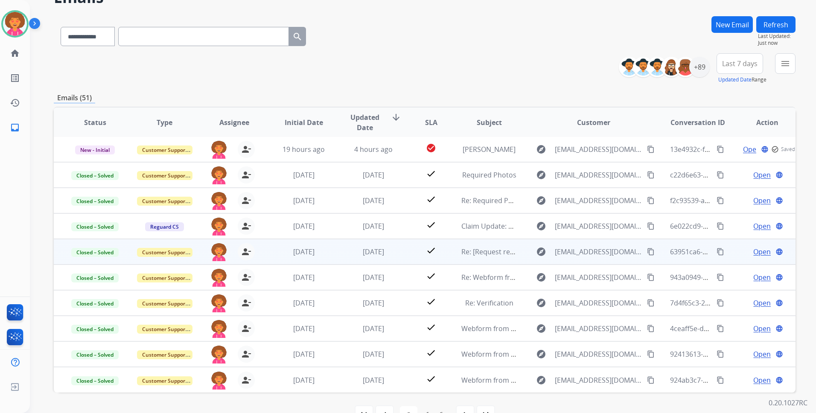
scroll to position [73, 0]
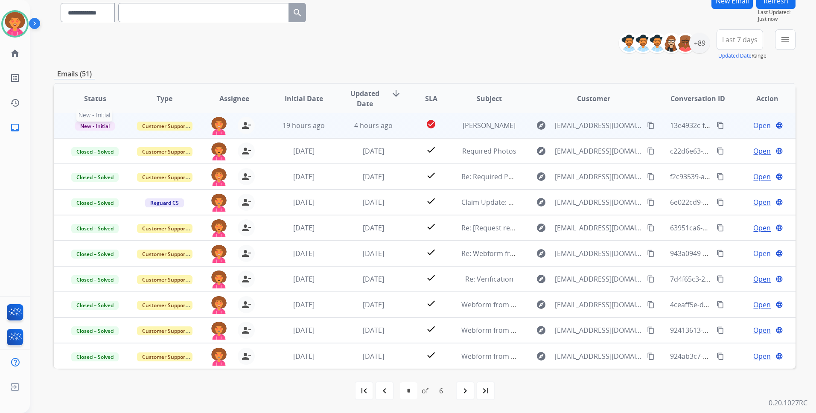
click at [91, 124] on span "New - Initial" at bounding box center [95, 126] width 40 height 9
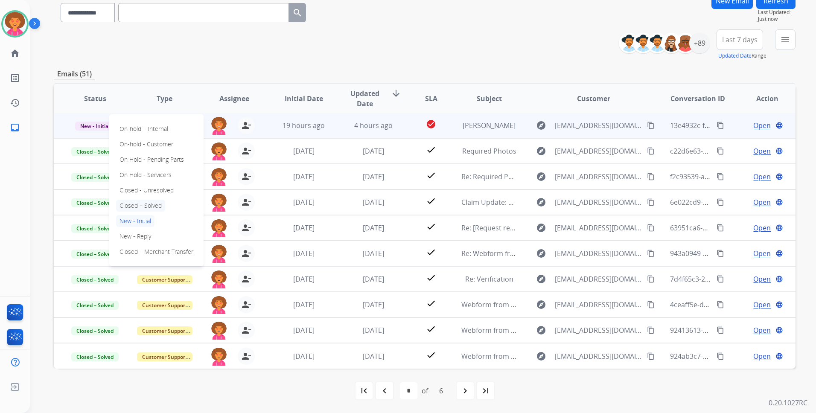
click at [142, 204] on p "Closed – Solved" at bounding box center [140, 206] width 49 height 12
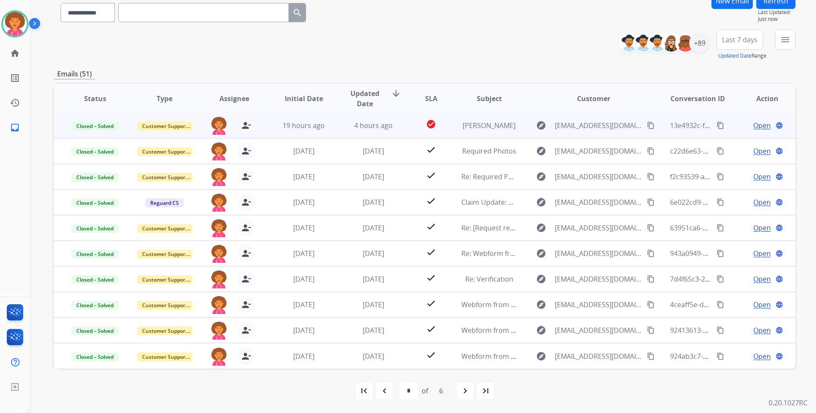
drag, startPoint x: 390, startPoint y: 395, endPoint x: 386, endPoint y: 393, distance: 5.4
click at [390, 395] on div "navigate_before" at bounding box center [384, 391] width 19 height 19
click at [442, 393] on mat-icon "navigate_next" at bounding box center [447, 391] width 10 height 10
select select "*"
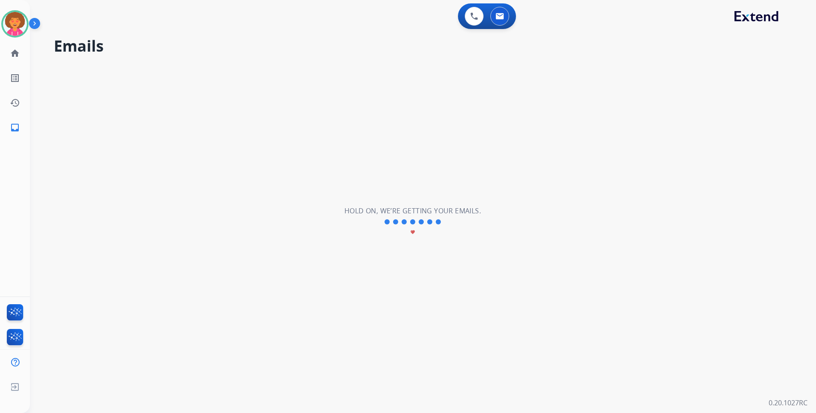
scroll to position [0, 0]
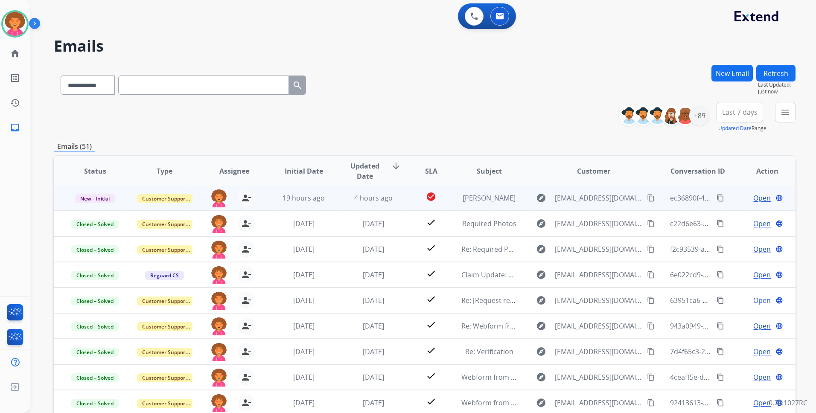
click at [754, 201] on span "Open" at bounding box center [763, 198] width 18 height 10
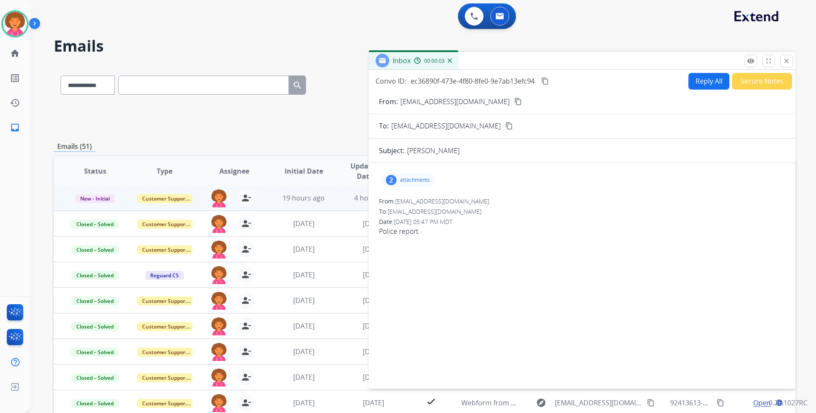
click at [763, 79] on button "Secure Notes" at bounding box center [762, 81] width 60 height 17
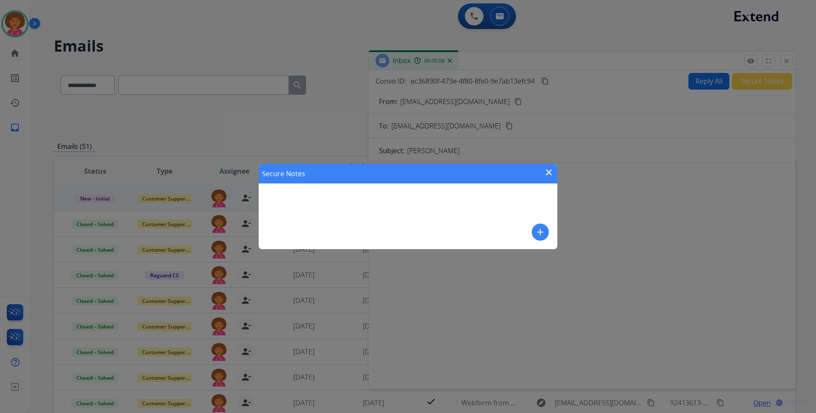
click at [547, 175] on mat-icon "close" at bounding box center [549, 172] width 10 height 10
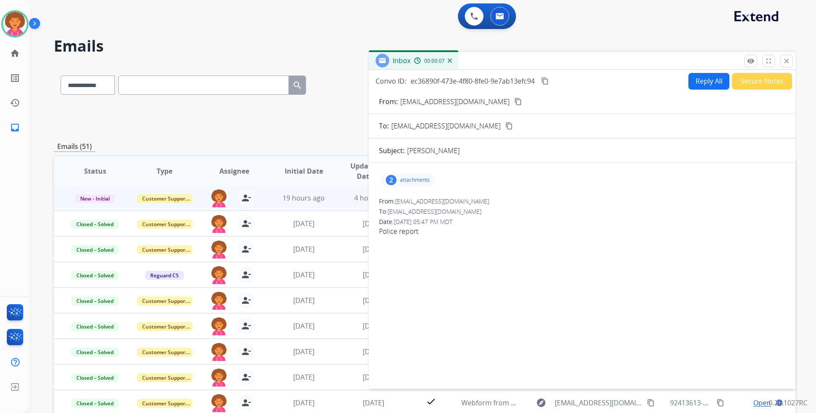
click at [748, 80] on button "Secure Notes" at bounding box center [762, 81] width 60 height 17
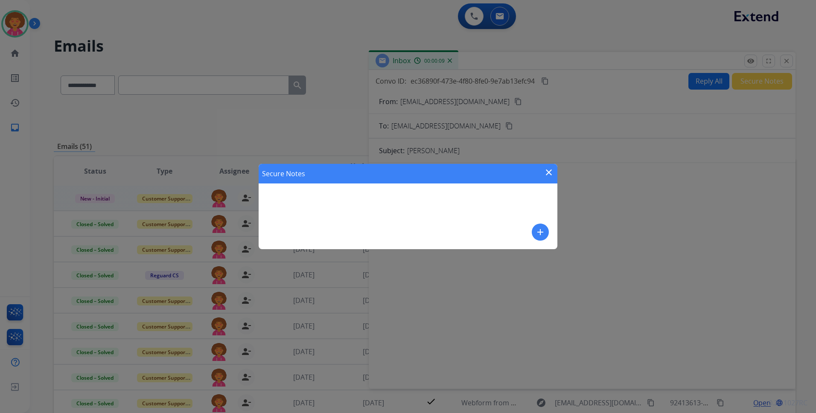
click at [542, 231] on mat-icon "add" at bounding box center [540, 232] width 10 height 10
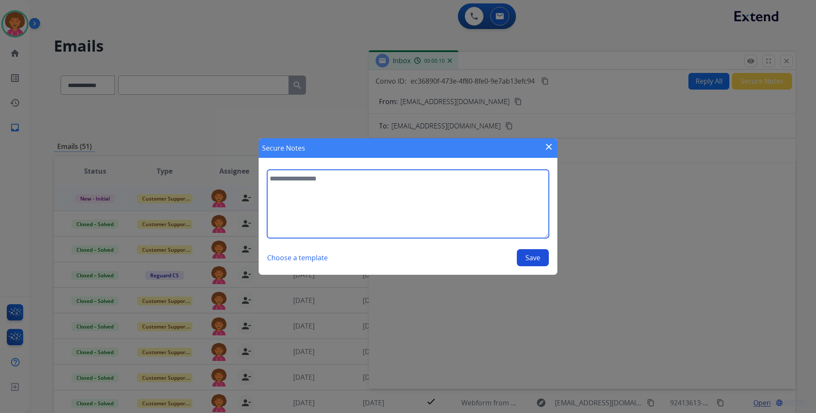
click at [456, 209] on textarea at bounding box center [408, 204] width 282 height 68
type textarea "**********"
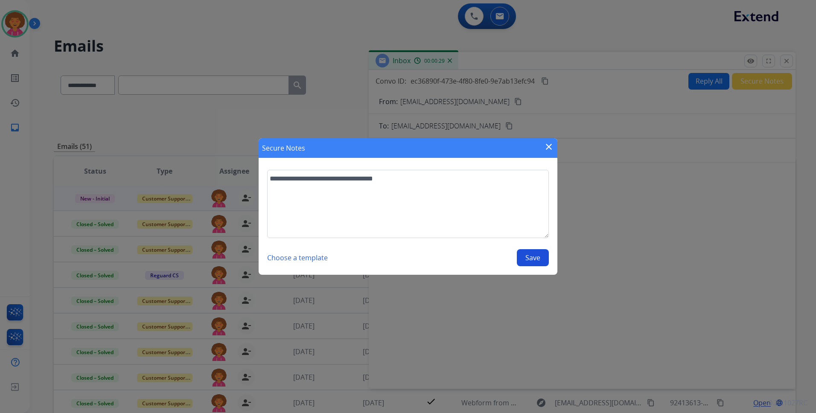
click at [544, 261] on button "Save" at bounding box center [533, 257] width 32 height 17
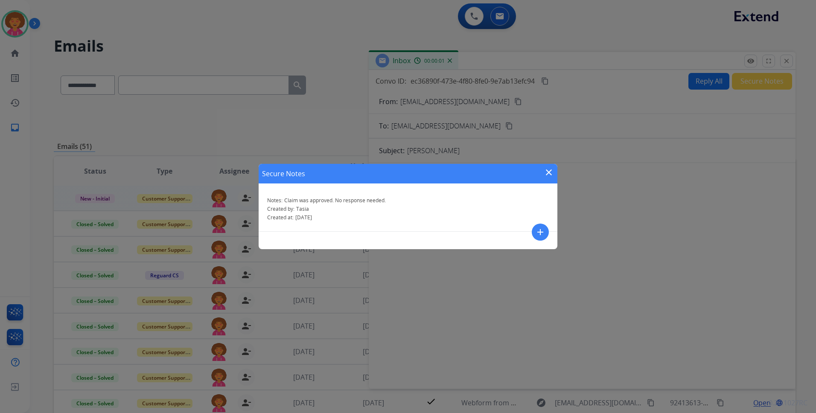
click at [548, 176] on mat-icon "close" at bounding box center [549, 172] width 10 height 10
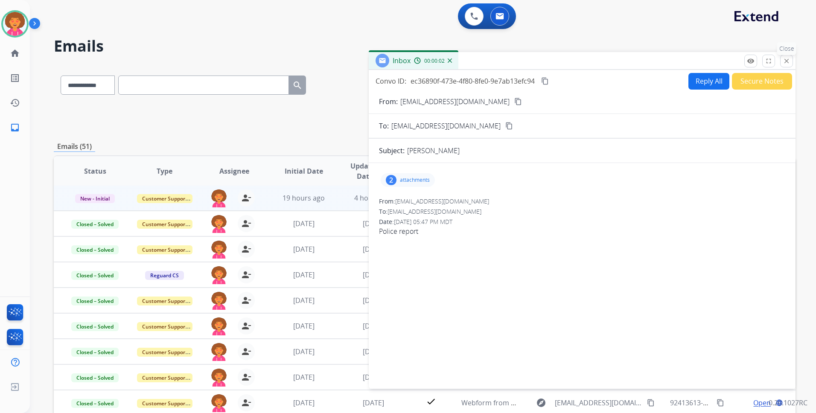
click at [783, 62] on mat-icon "close" at bounding box center [787, 61] width 8 height 8
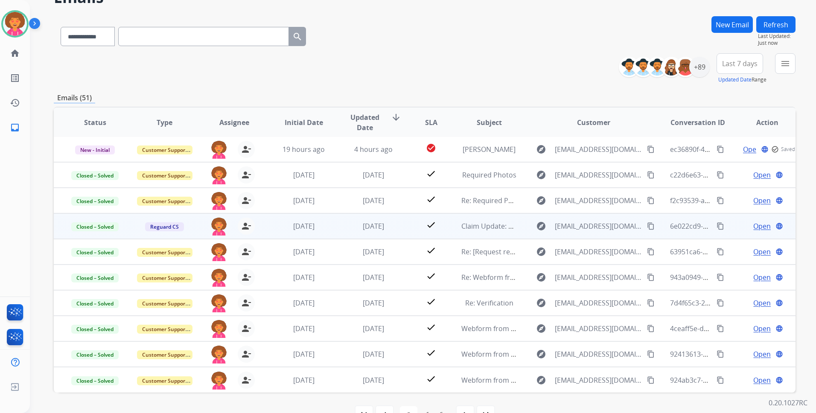
scroll to position [73, 0]
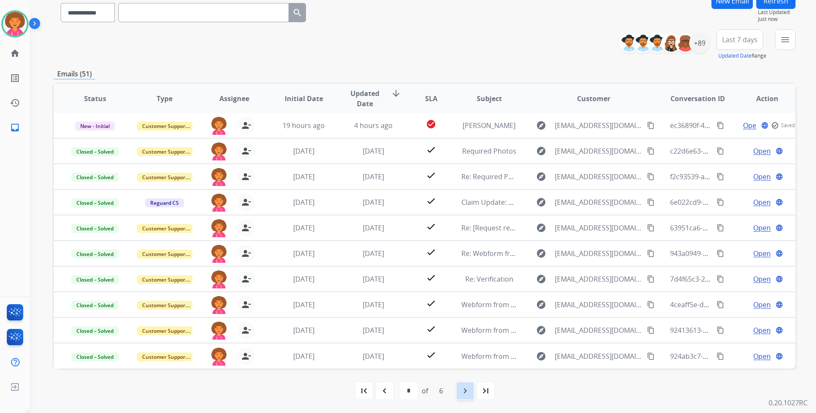
click at [464, 392] on mat-icon "navigate_next" at bounding box center [465, 391] width 10 height 10
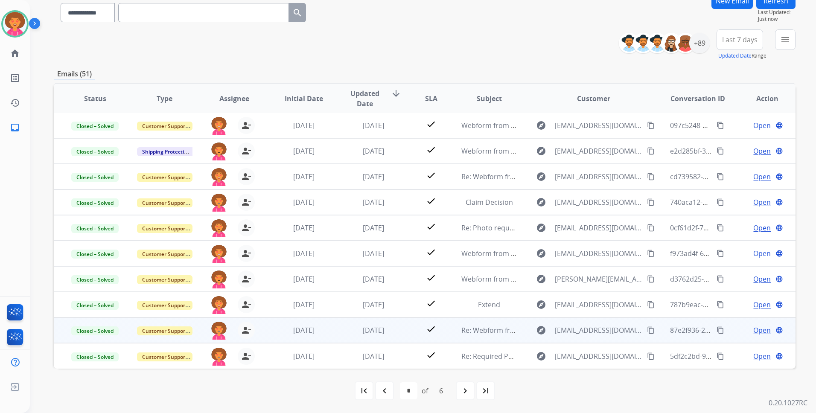
scroll to position [0, 0]
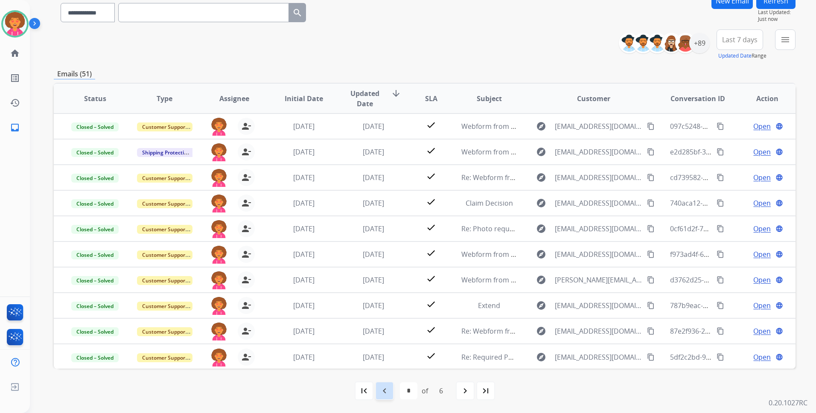
click at [380, 388] on mat-icon "navigate_before" at bounding box center [385, 391] width 10 height 10
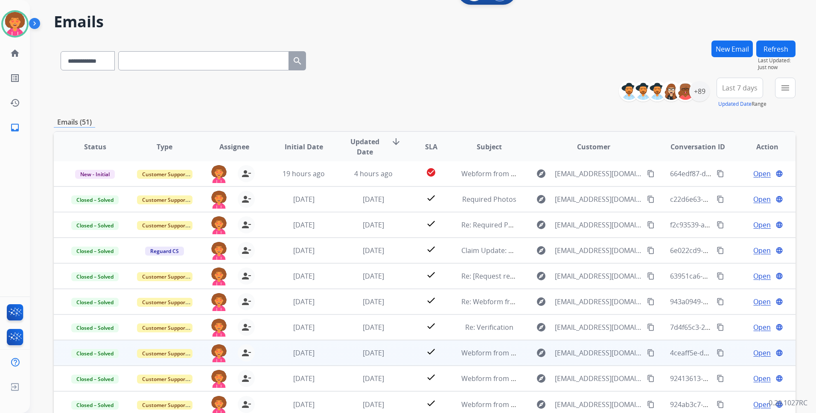
scroll to position [73, 0]
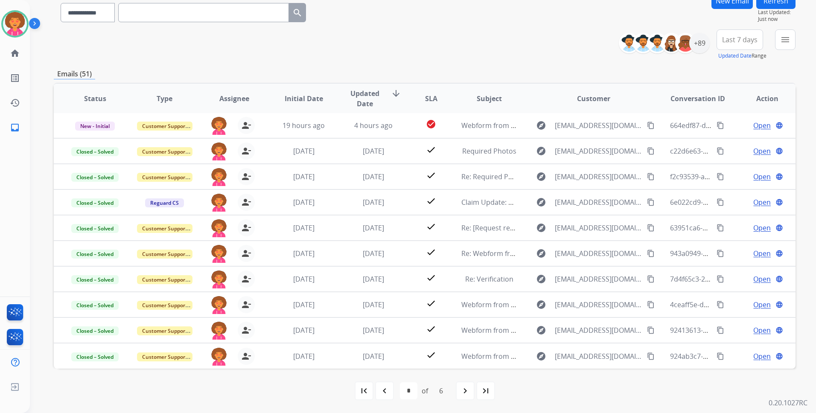
click at [459, 389] on div "navigate_next" at bounding box center [465, 391] width 19 height 19
click at [390, 389] on div "navigate_before" at bounding box center [384, 391] width 19 height 19
click at [391, 392] on div "navigate_before" at bounding box center [384, 391] width 19 height 19
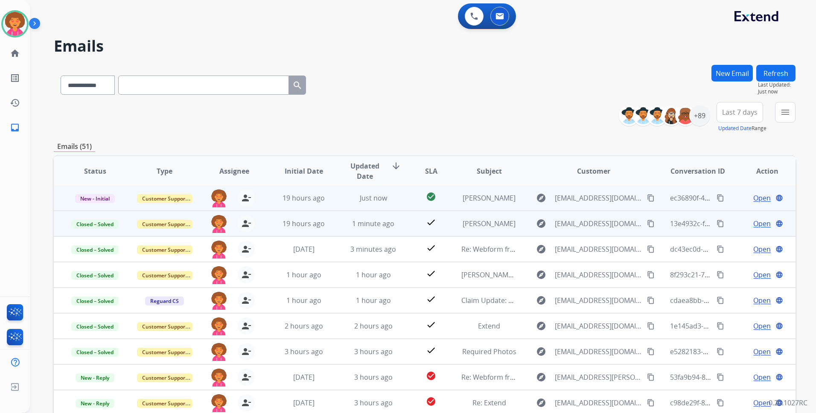
click at [754, 199] on span "Open" at bounding box center [763, 198] width 18 height 10
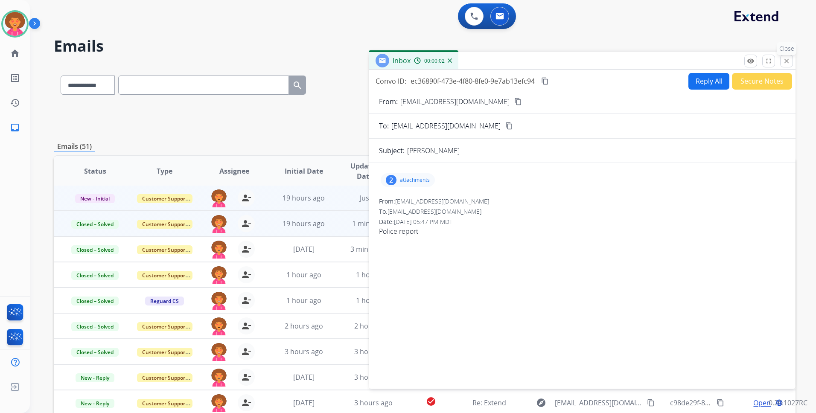
click at [785, 63] on mat-icon "close" at bounding box center [787, 61] width 8 height 8
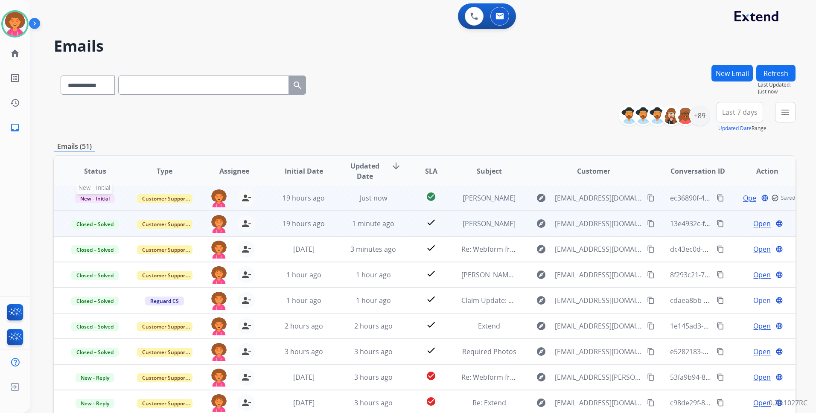
click at [85, 199] on span "New - Initial" at bounding box center [95, 198] width 40 height 9
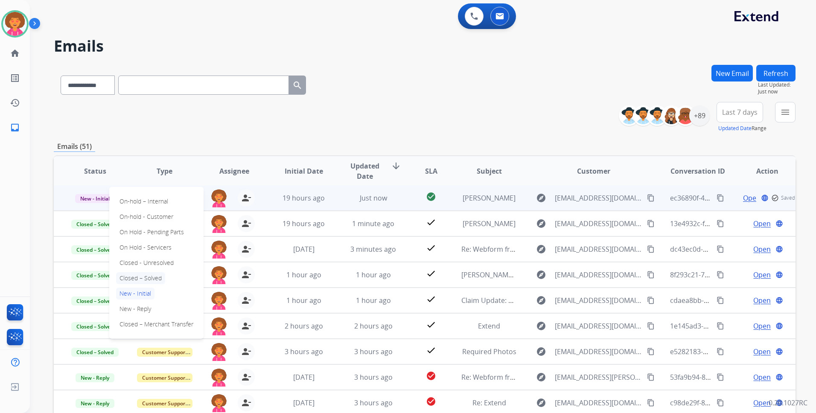
click at [133, 276] on p "Closed – Solved" at bounding box center [140, 278] width 49 height 12
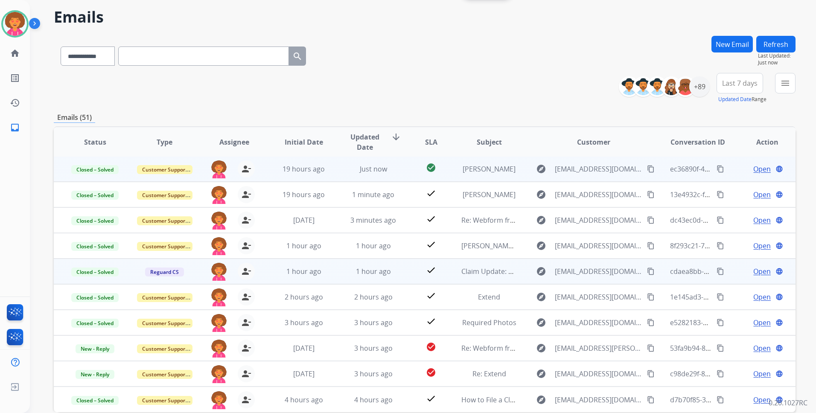
scroll to position [73, 0]
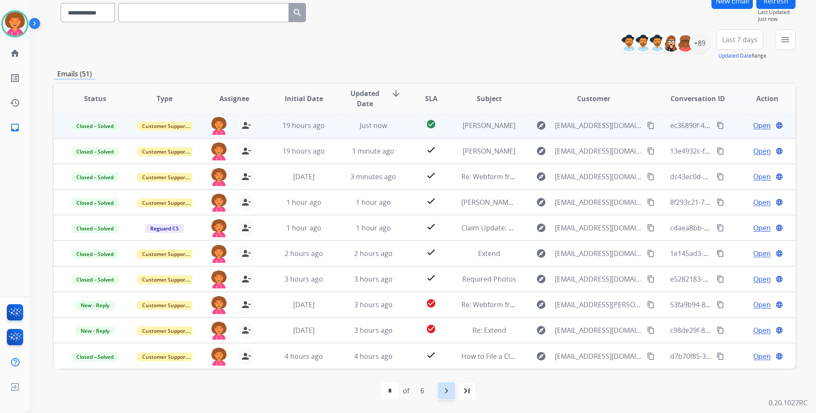
click at [443, 390] on mat-icon "navigate_next" at bounding box center [447, 391] width 10 height 10
select select "*"
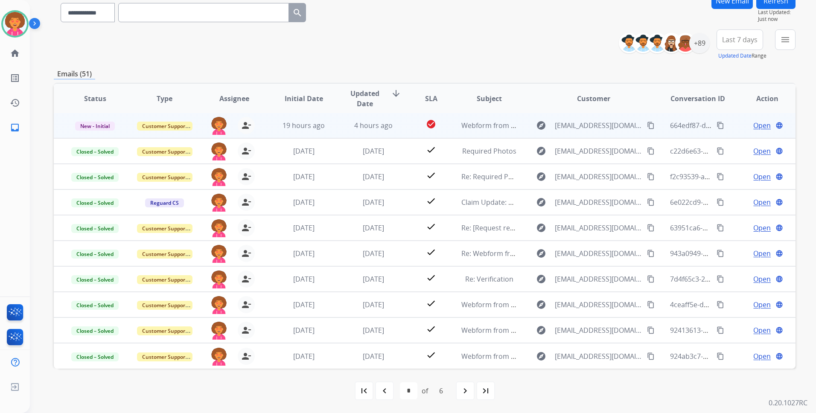
click at [756, 128] on span "Open" at bounding box center [763, 125] width 18 height 10
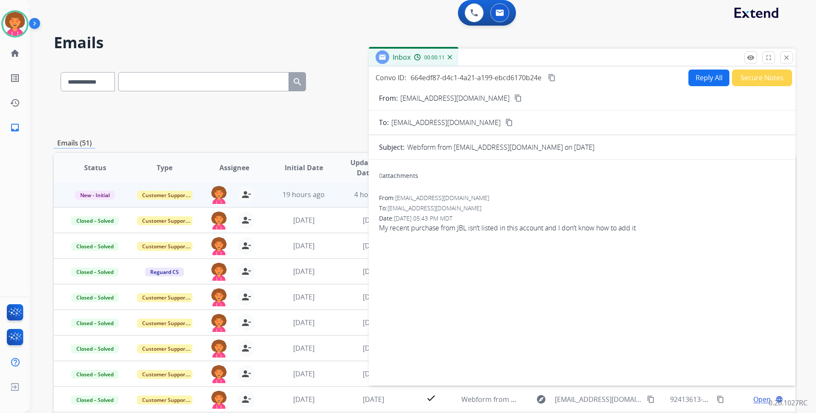
scroll to position [0, 0]
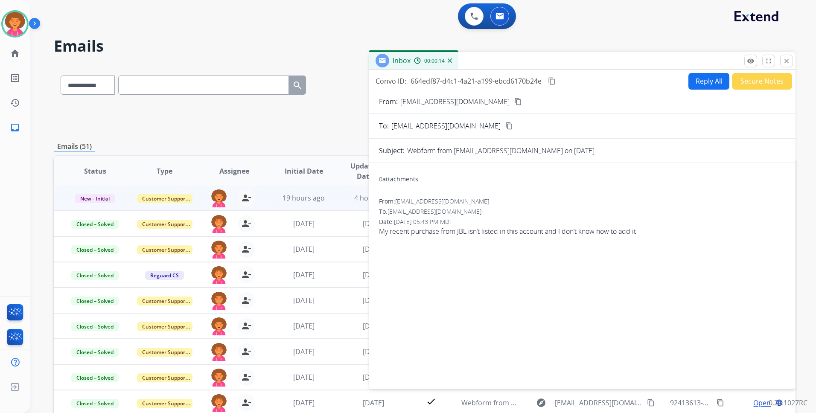
click at [515, 99] on mat-icon "content_copy" at bounding box center [519, 102] width 8 height 8
click at [716, 86] on button "Reply All" at bounding box center [709, 81] width 41 height 17
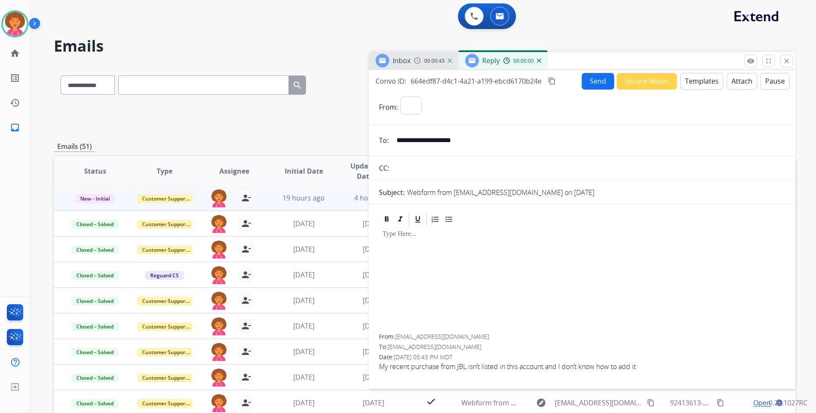
select select "**********"
click at [693, 87] on button "Templates" at bounding box center [702, 81] width 43 height 17
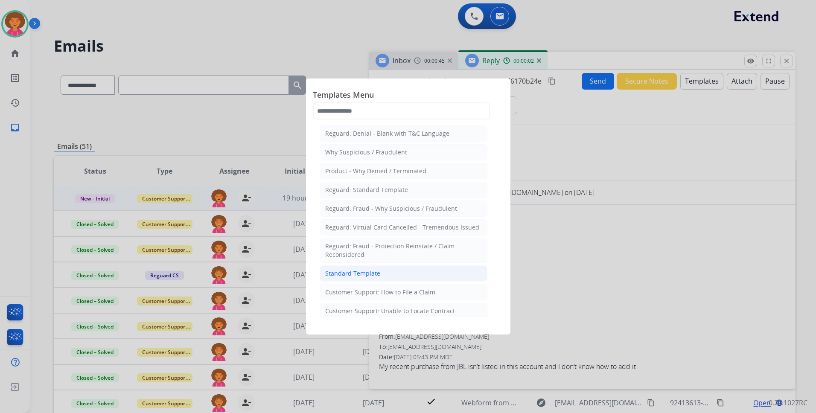
click at [413, 271] on li "Standard Template" at bounding box center [404, 274] width 168 height 16
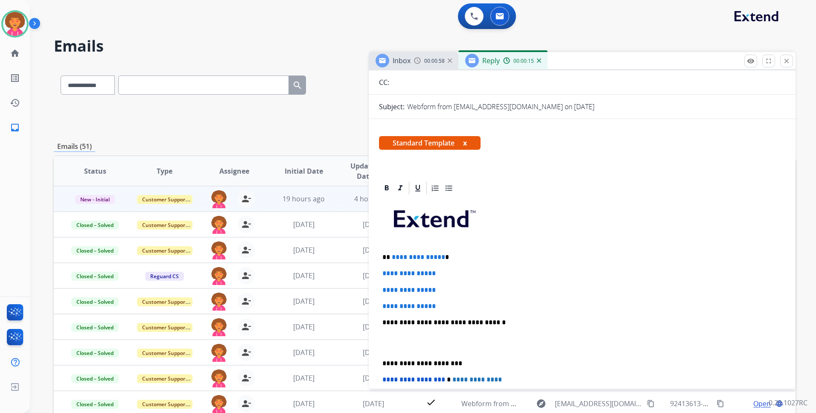
click at [441, 258] on p "**********" at bounding box center [579, 258] width 393 height 8
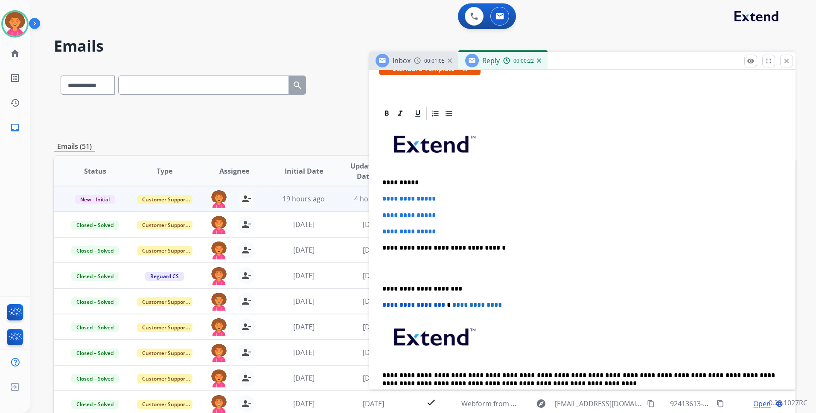
scroll to position [171, 0]
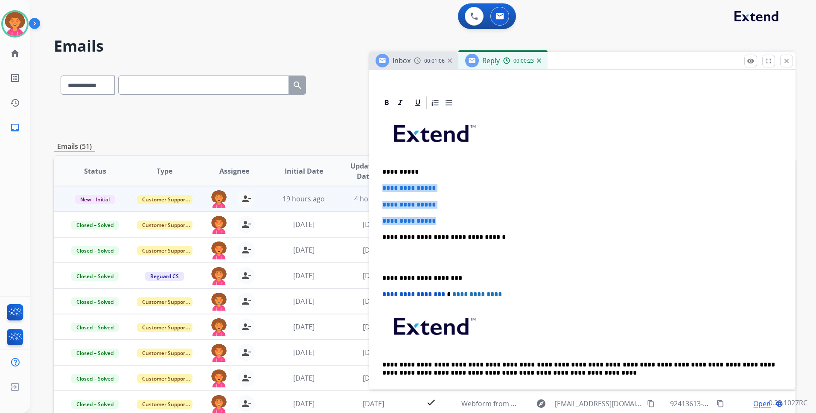
drag, startPoint x: 452, startPoint y: 221, endPoint x: 383, endPoint y: 187, distance: 76.6
click at [383, 187] on div "**********" at bounding box center [582, 258] width 407 height 294
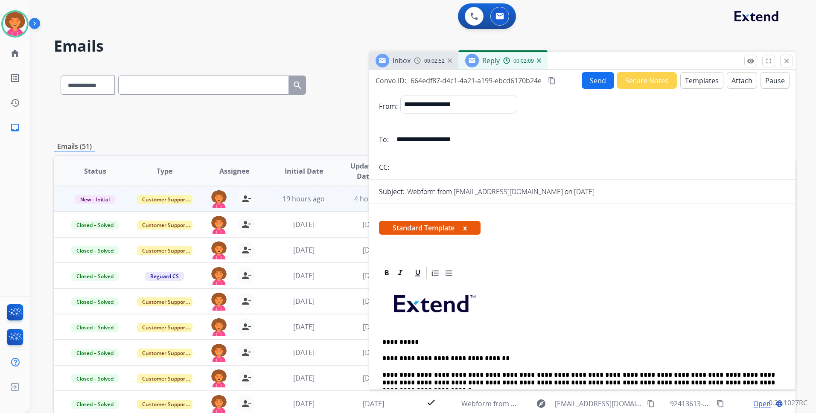
scroll to position [0, 0]
click at [603, 82] on button "Send" at bounding box center [598, 81] width 32 height 17
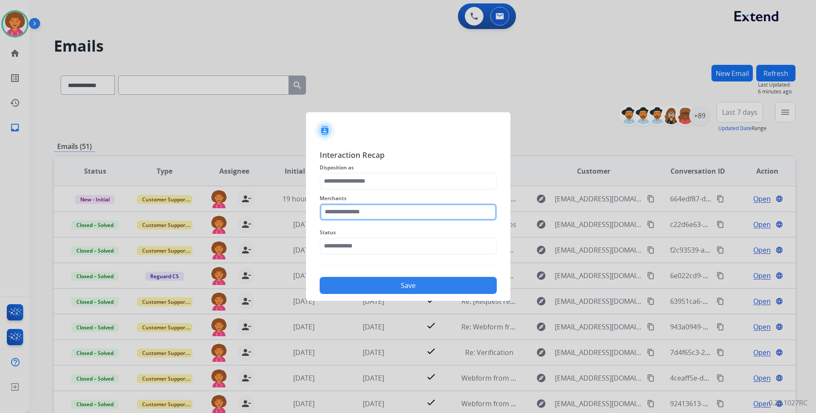
click at [376, 211] on input "text" at bounding box center [408, 212] width 177 height 17
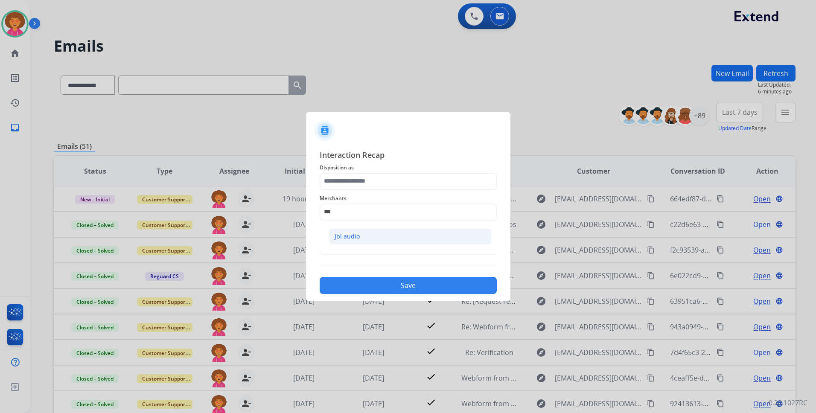
click at [377, 232] on li "Jbl audio" at bounding box center [410, 236] width 163 height 16
click at [377, 232] on span "Status" at bounding box center [408, 233] width 177 height 10
type input "*********"
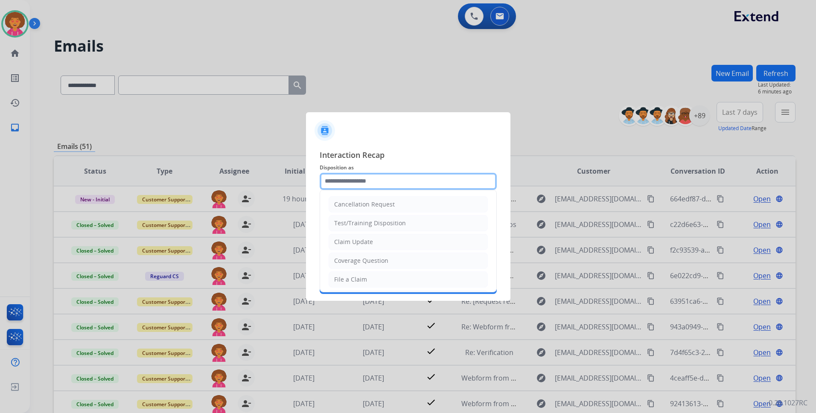
click at [378, 181] on input "text" at bounding box center [408, 181] width 177 height 17
drag, startPoint x: 378, startPoint y: 181, endPoint x: 377, endPoint y: 193, distance: 12.8
click at [378, 181] on input "text" at bounding box center [408, 181] width 177 height 17
click at [379, 242] on li "Claim Update" at bounding box center [408, 242] width 159 height 16
type input "**********"
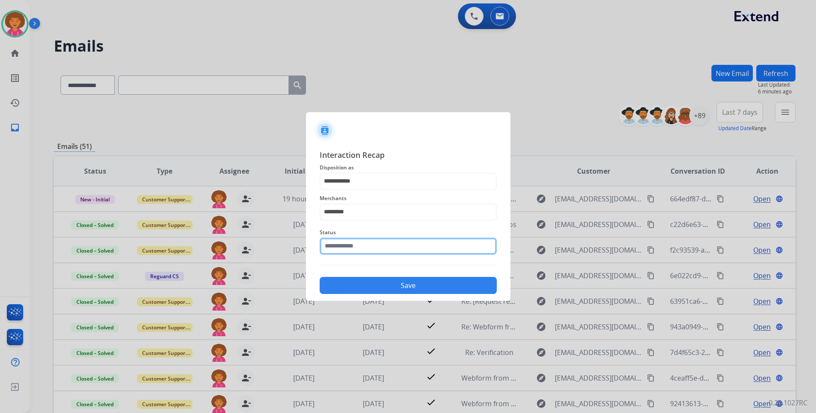
click at [379, 248] on input "text" at bounding box center [408, 246] width 177 height 17
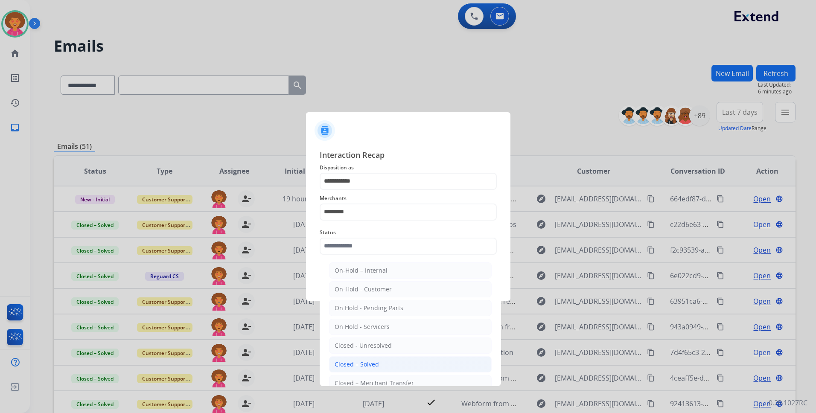
click at [376, 365] on div "Closed – Solved" at bounding box center [357, 364] width 44 height 9
type input "**********"
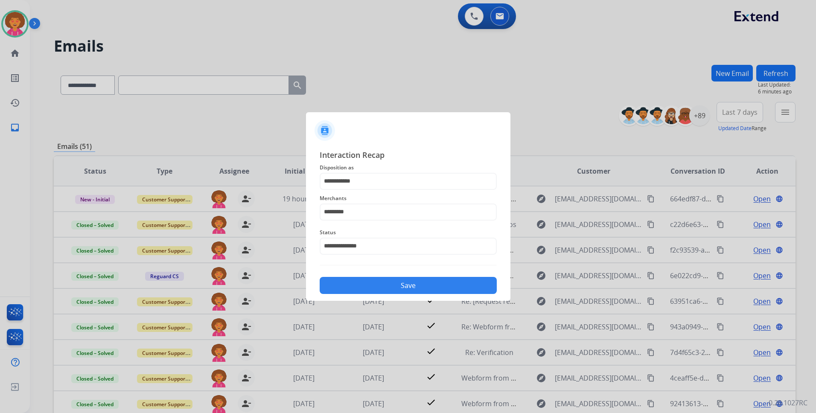
click at [421, 284] on button "Save" at bounding box center [408, 285] width 177 height 17
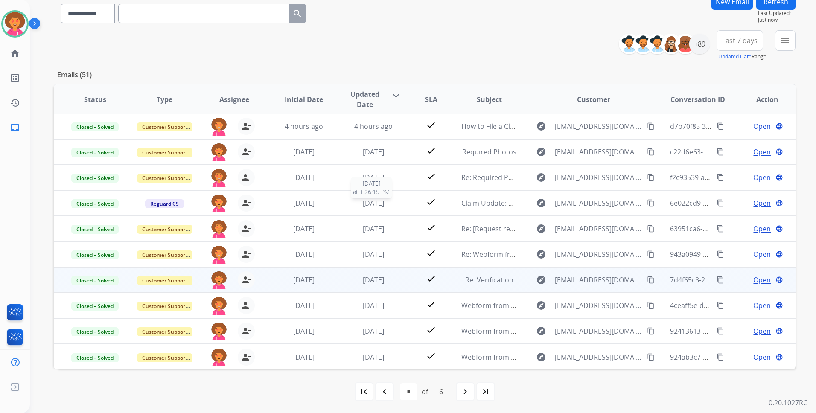
scroll to position [73, 0]
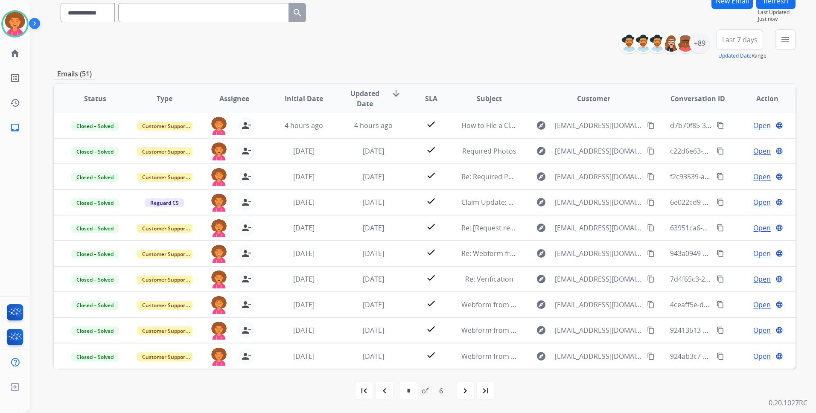
click at [390, 394] on div "navigate_before" at bounding box center [384, 391] width 19 height 19
select select "*"
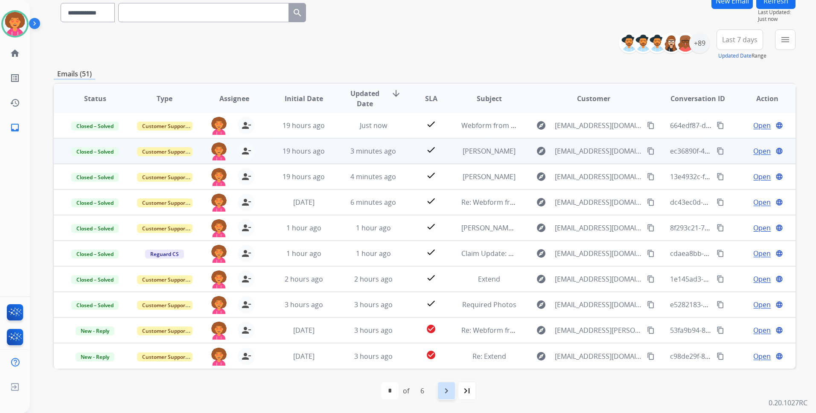
click at [448, 396] on div "navigate_next" at bounding box center [446, 391] width 19 height 19
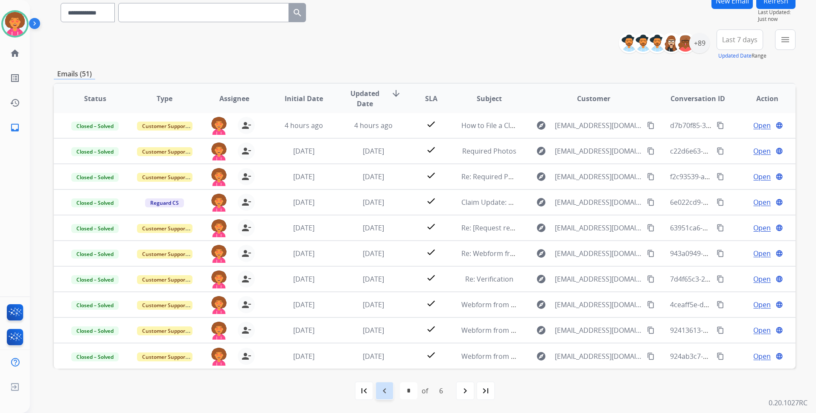
click at [381, 392] on mat-icon "navigate_before" at bounding box center [385, 391] width 10 height 10
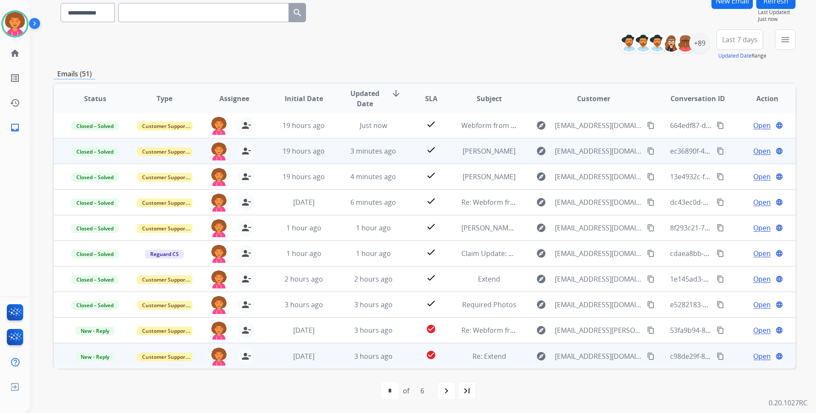
click at [754, 356] on span "Open" at bounding box center [763, 356] width 18 height 10
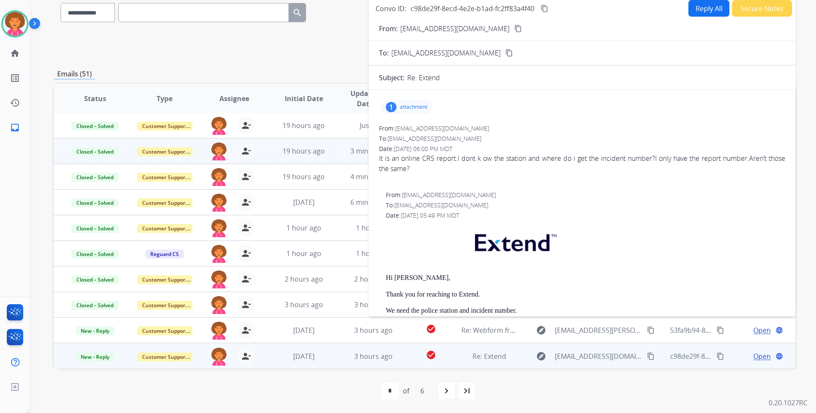
click at [417, 101] on div "1 attachment" at bounding box center [407, 107] width 52 height 14
click at [406, 129] on div at bounding box center [409, 129] width 43 height 30
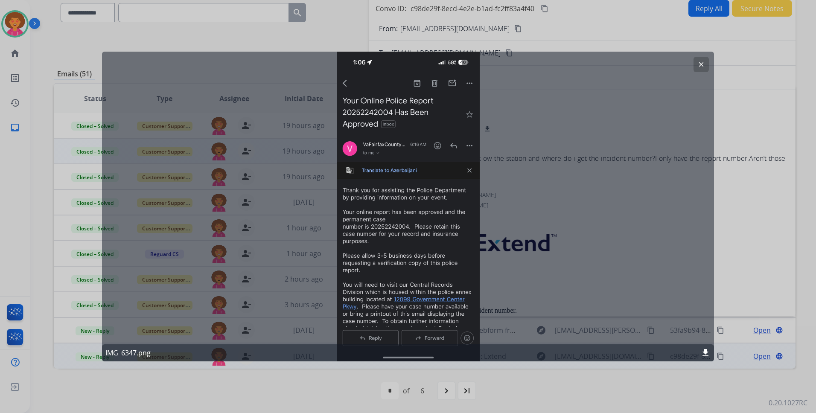
click at [703, 66] on mat-icon "clear" at bounding box center [702, 65] width 8 height 8
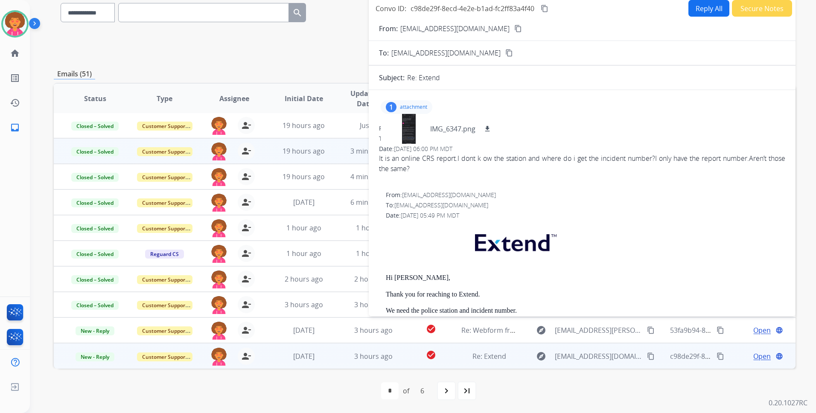
click at [420, 103] on div "1 attachment IMG_6347.png download" at bounding box center [407, 107] width 52 height 14
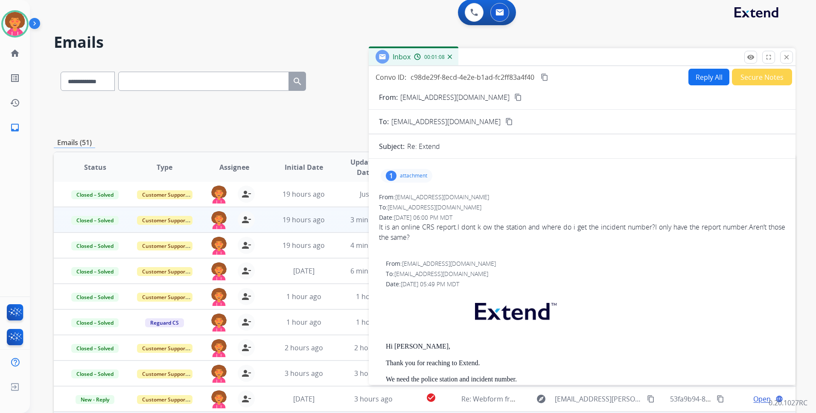
scroll to position [0, 0]
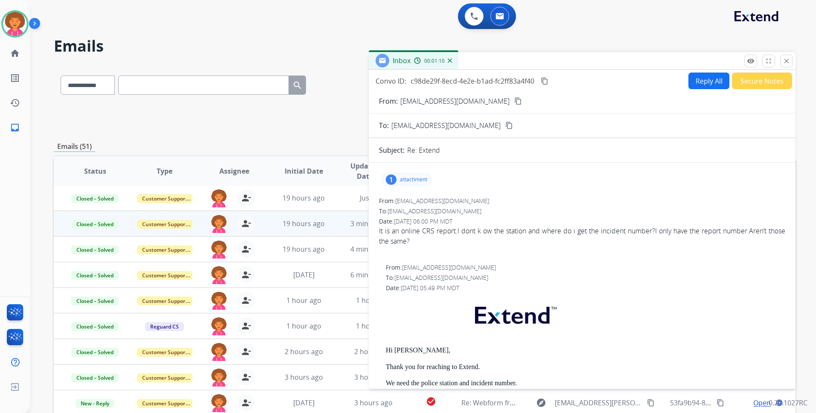
click at [700, 76] on button "Reply All" at bounding box center [709, 81] width 41 height 17
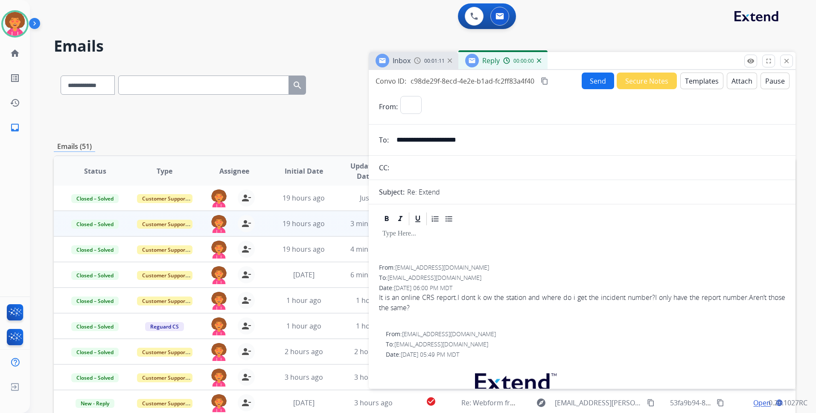
select select "**********"
click at [700, 78] on button "Templates" at bounding box center [702, 81] width 43 height 17
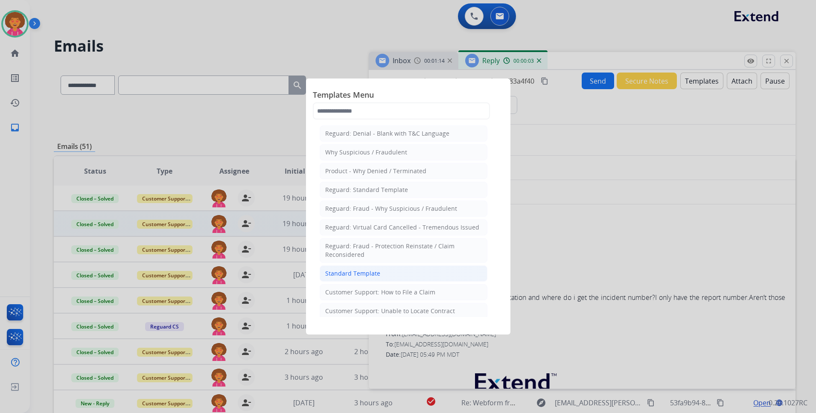
click at [375, 274] on div "Standard Template" at bounding box center [352, 273] width 55 height 9
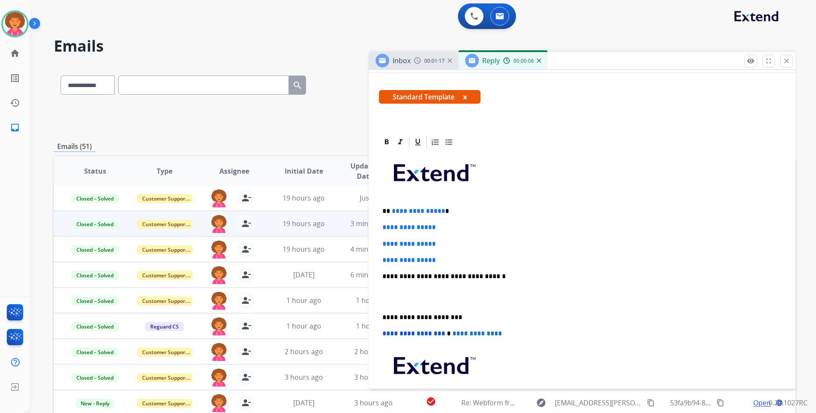
scroll to position [128, 0]
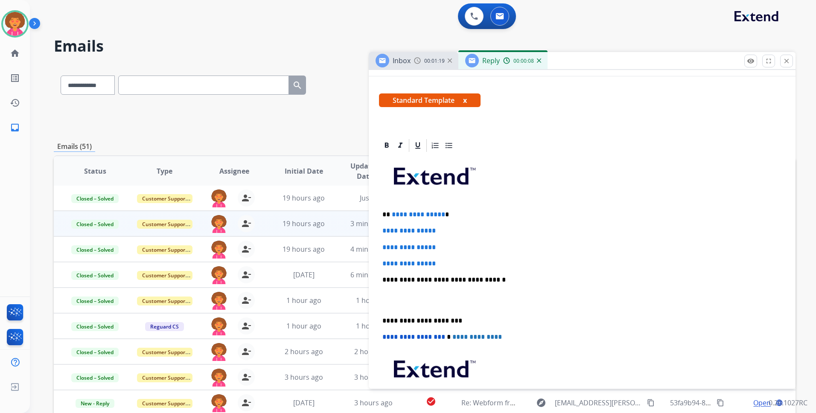
click at [440, 215] on span "**********" at bounding box center [418, 214] width 53 height 6
drag, startPoint x: 449, startPoint y: 266, endPoint x: 383, endPoint y: 225, distance: 77.9
click at [383, 225] on div "**********" at bounding box center [582, 300] width 407 height 294
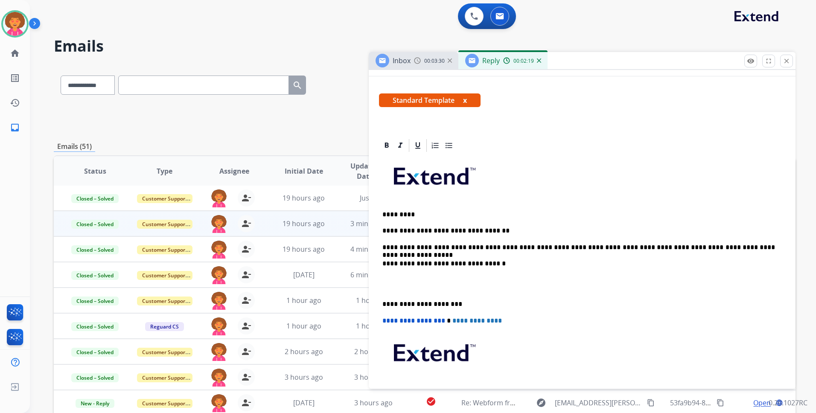
click at [381, 304] on div "**********" at bounding box center [582, 292] width 407 height 278
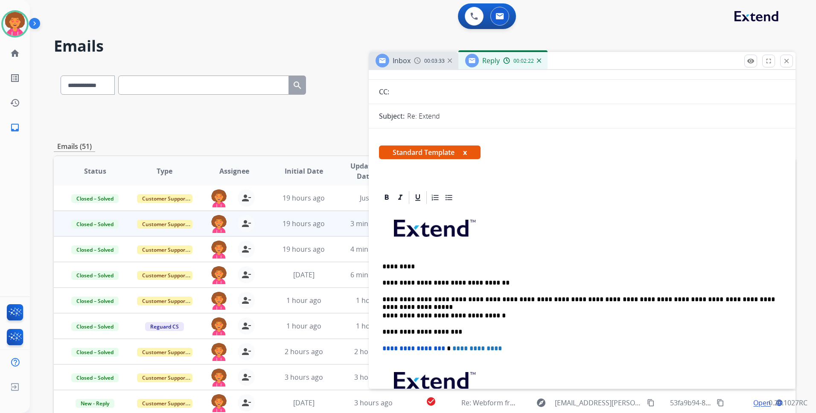
scroll to position [0, 0]
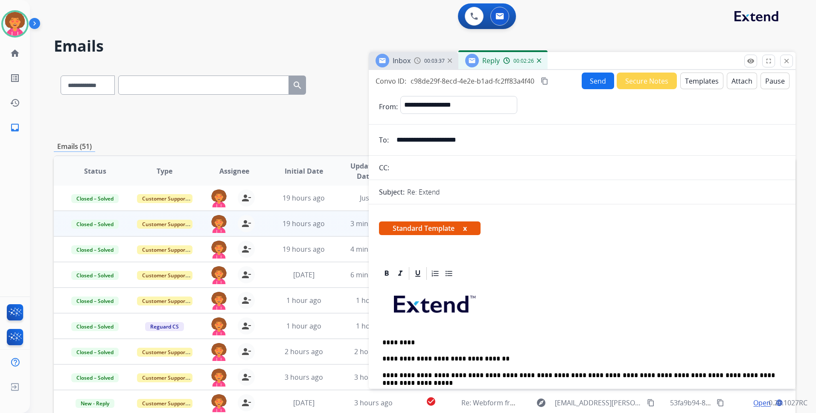
click at [592, 80] on button "Send" at bounding box center [598, 81] width 32 height 17
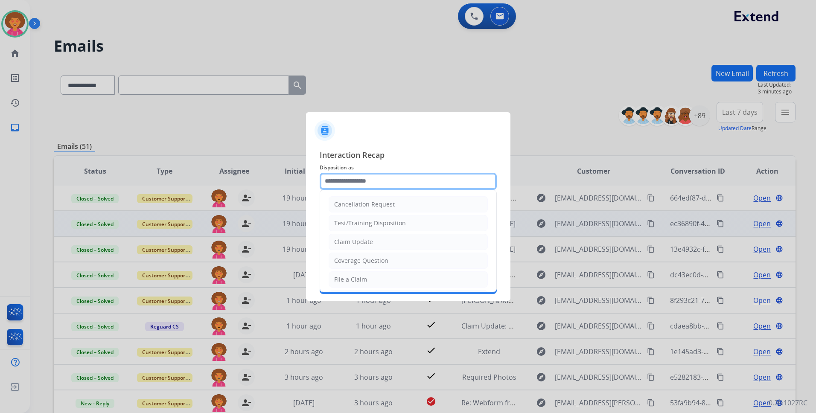
click at [371, 173] on input "text" at bounding box center [408, 181] width 177 height 17
click at [359, 246] on li "Claim Update" at bounding box center [408, 242] width 159 height 16
type input "**********"
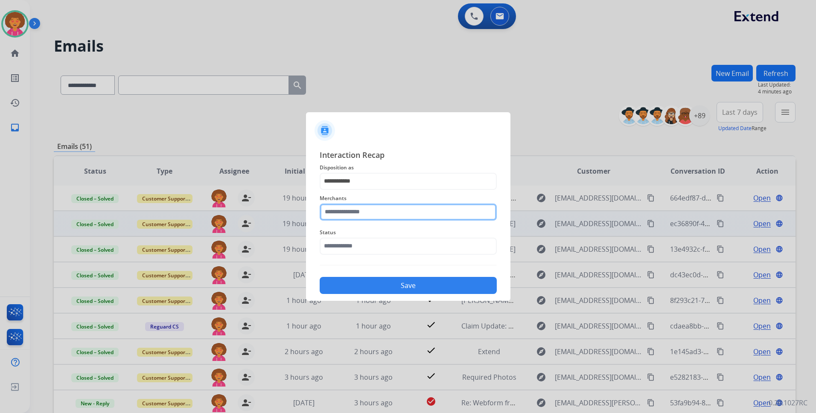
click at [372, 216] on input "text" at bounding box center [408, 212] width 177 height 17
type input "*****"
drag, startPoint x: 391, startPoint y: 209, endPoint x: 171, endPoint y: 200, distance: 220.5
click at [0, 201] on app-contact-recap-modal "**********" at bounding box center [0, 206] width 0 height 413
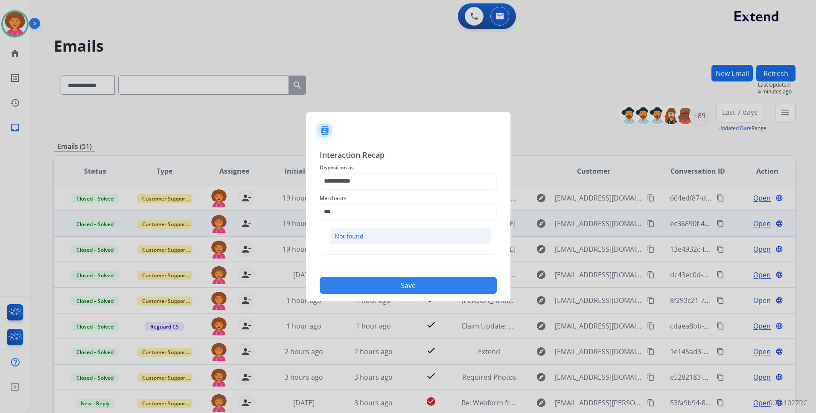
click at [392, 238] on li "Not found" at bounding box center [410, 236] width 163 height 16
type input "*********"
click at [388, 252] on input "text" at bounding box center [408, 246] width 177 height 17
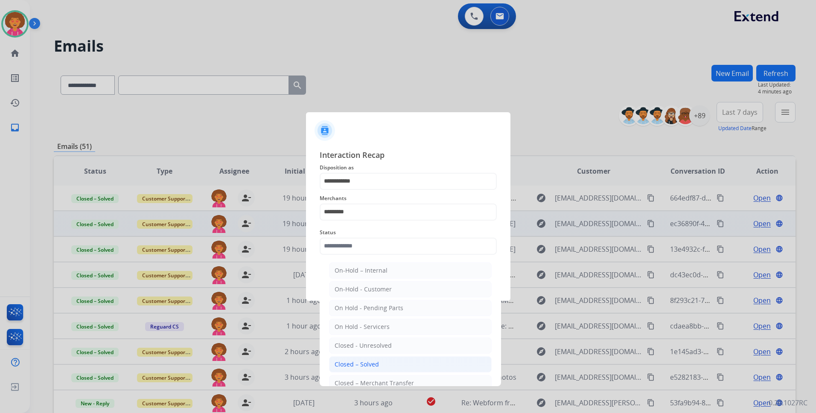
click at [385, 363] on li "Closed – Solved" at bounding box center [410, 365] width 163 height 16
type input "**********"
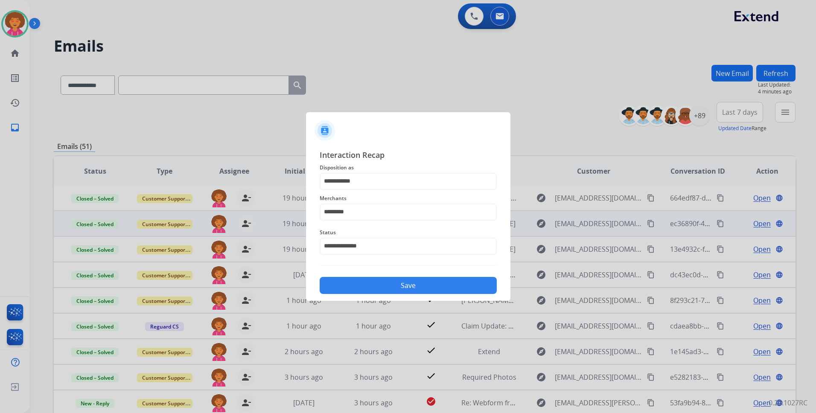
click at [411, 287] on button "Save" at bounding box center [408, 285] width 177 height 17
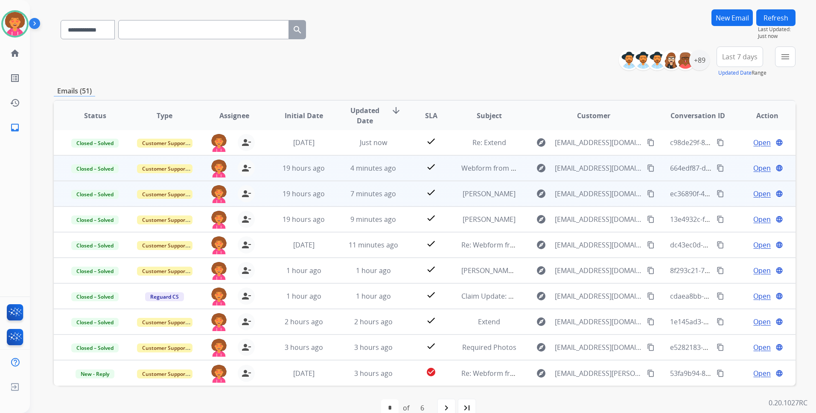
scroll to position [73, 0]
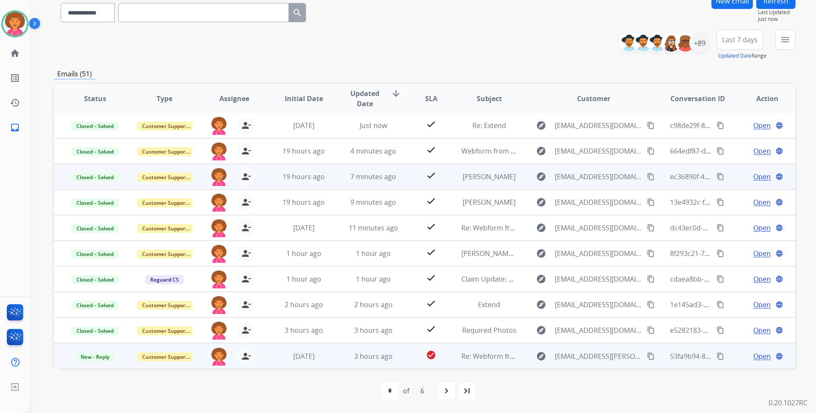
click at [754, 357] on span "Open" at bounding box center [763, 356] width 18 height 10
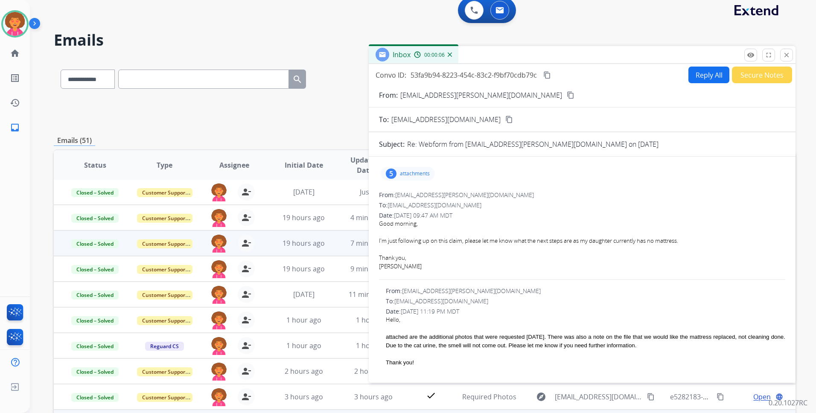
scroll to position [0, 0]
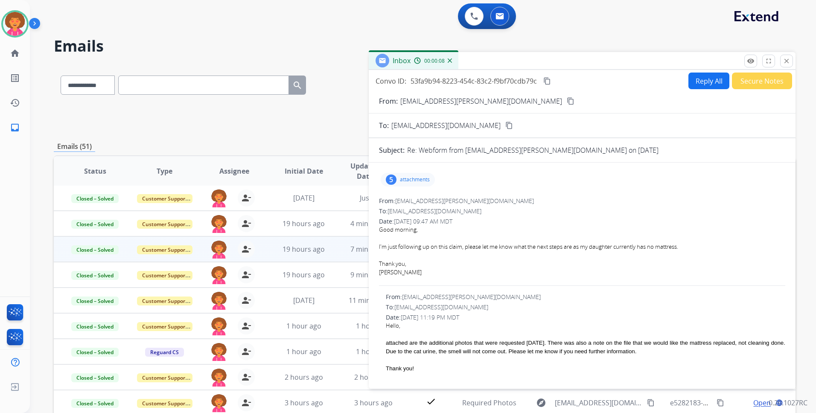
click at [567, 100] on mat-icon "content_copy" at bounding box center [571, 101] width 8 height 8
click at [407, 179] on p "attachments" at bounding box center [415, 179] width 30 height 7
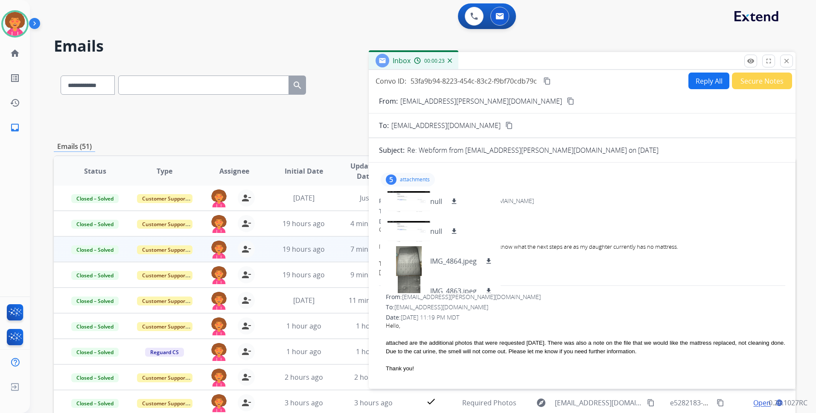
click at [403, 181] on p "attachments" at bounding box center [415, 179] width 30 height 7
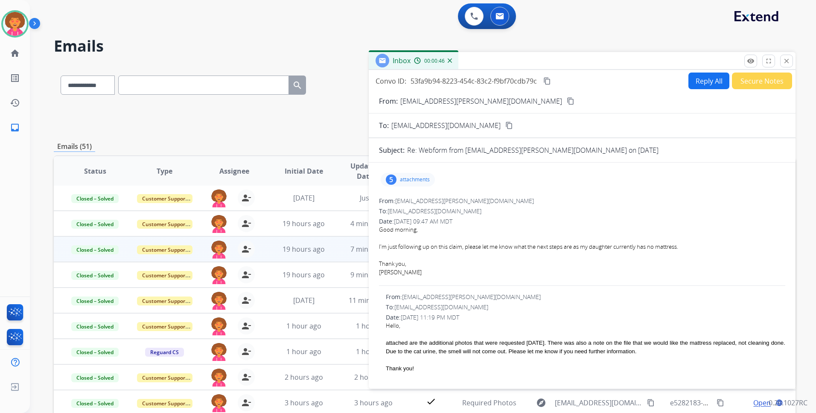
click at [713, 80] on button "Reply All" at bounding box center [709, 81] width 41 height 17
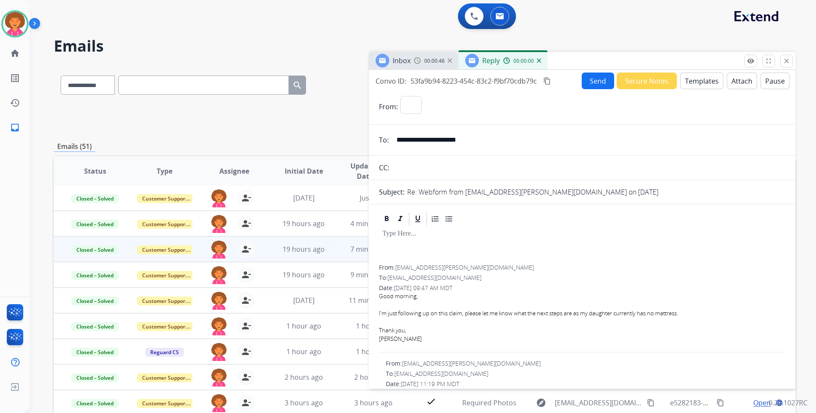
select select "**********"
click at [702, 85] on button "Templates" at bounding box center [702, 81] width 43 height 17
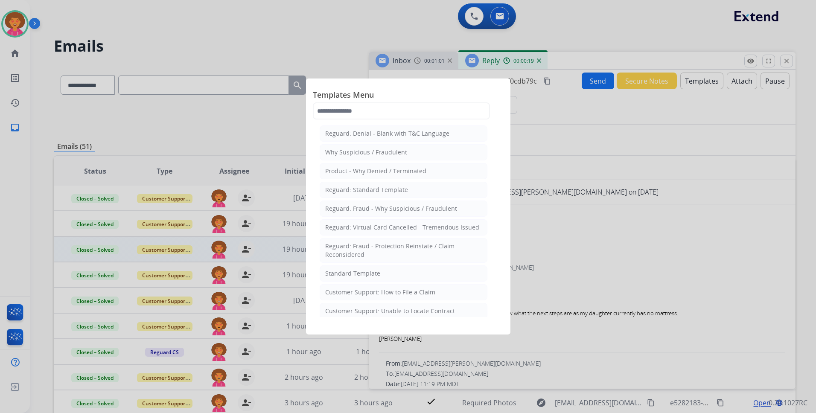
click at [390, 270] on li "Standard Template" at bounding box center [404, 274] width 168 height 16
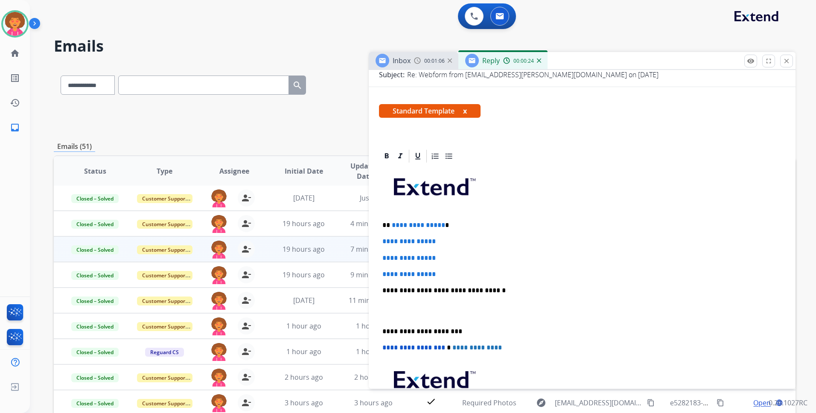
scroll to position [171, 0]
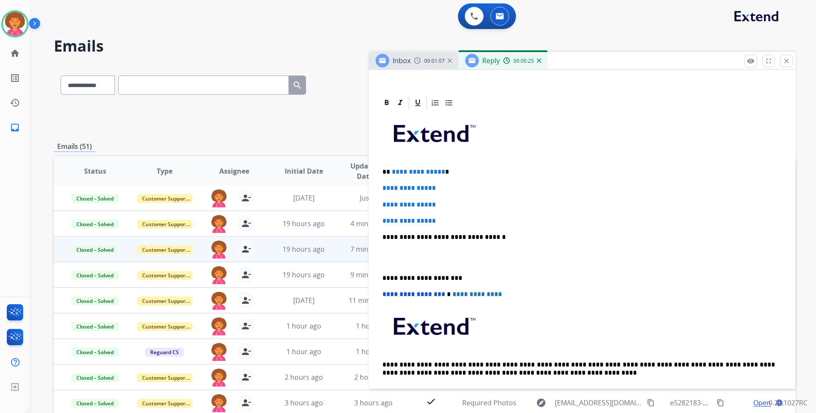
click at [441, 171] on p "**********" at bounding box center [579, 172] width 393 height 8
drag, startPoint x: 452, startPoint y: 216, endPoint x: 374, endPoint y: 173, distance: 88.9
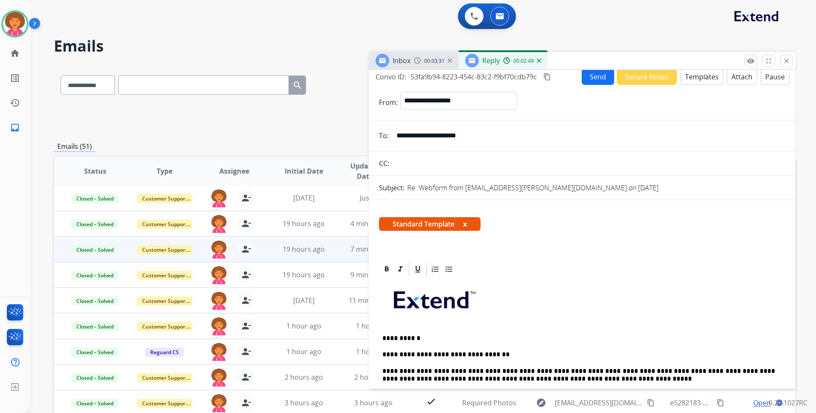
scroll to position [0, 0]
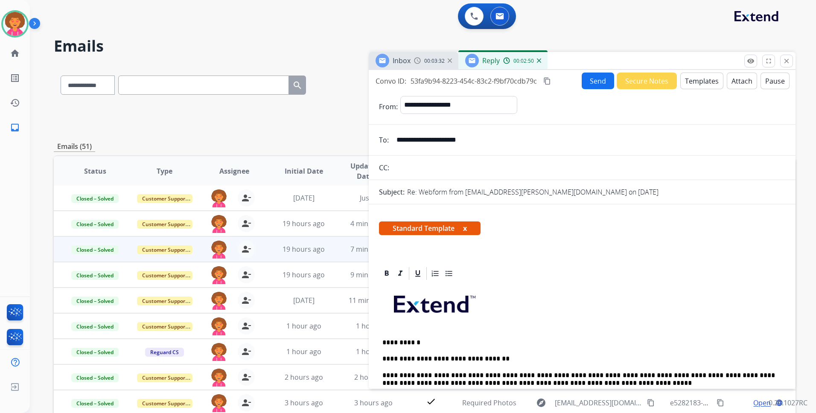
click at [600, 75] on button "Send" at bounding box center [598, 81] width 32 height 17
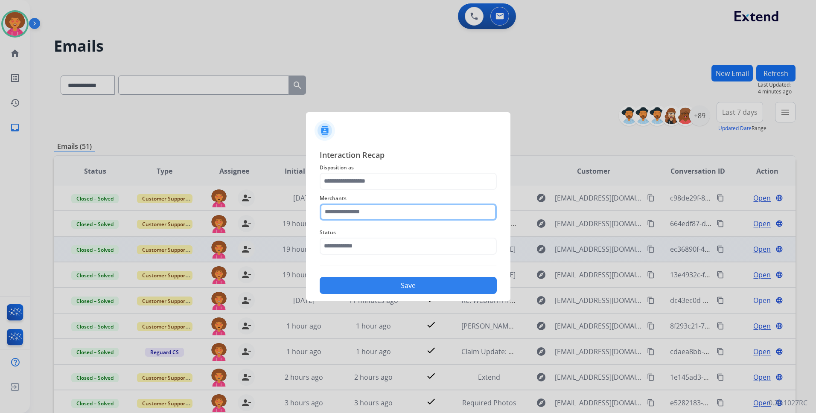
click at [381, 214] on input "text" at bounding box center [408, 212] width 177 height 17
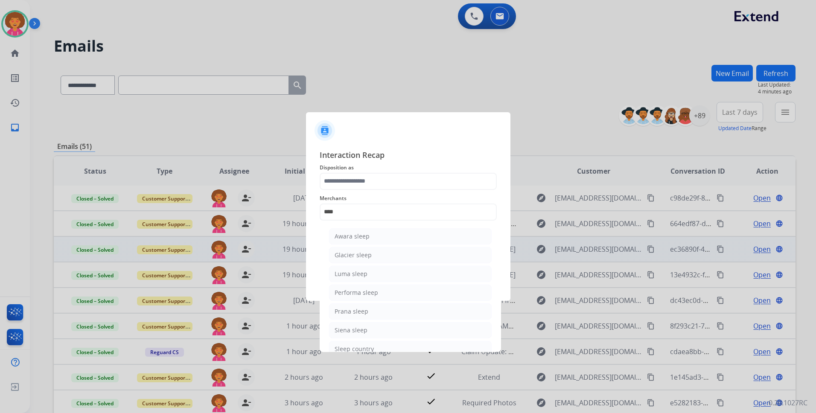
click at [372, 347] on div "Sleep country" at bounding box center [354, 349] width 39 height 9
type input "**********"
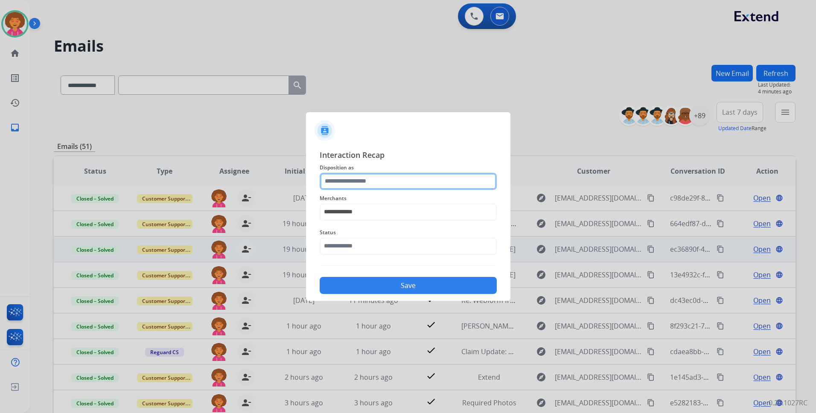
click at [376, 185] on input "text" at bounding box center [408, 181] width 177 height 17
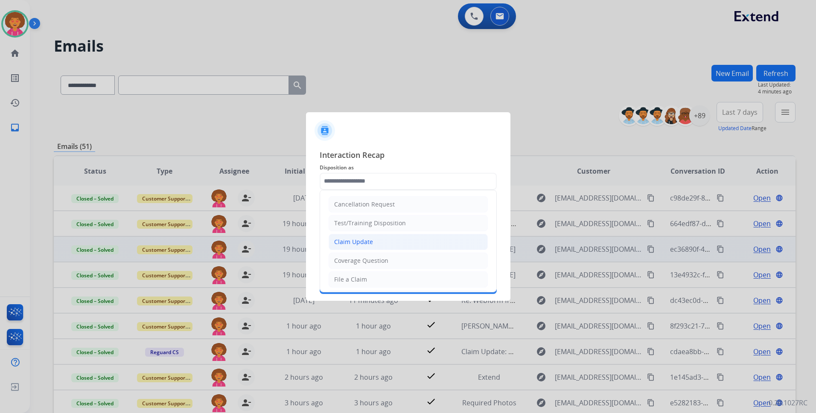
click at [377, 242] on li "Claim Update" at bounding box center [408, 242] width 159 height 16
type input "**********"
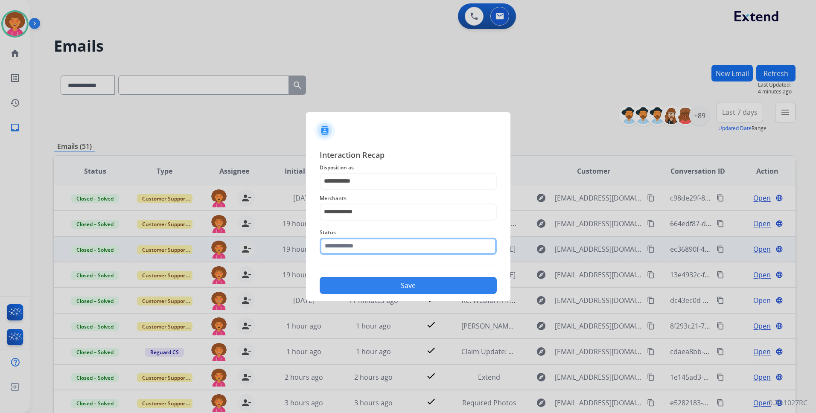
click at [376, 246] on input "text" at bounding box center [408, 246] width 177 height 17
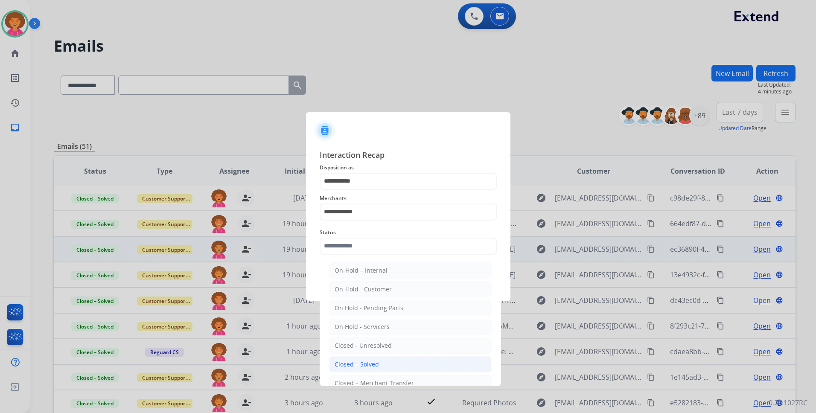
click at [383, 360] on li "Closed – Solved" at bounding box center [410, 365] width 163 height 16
type input "**********"
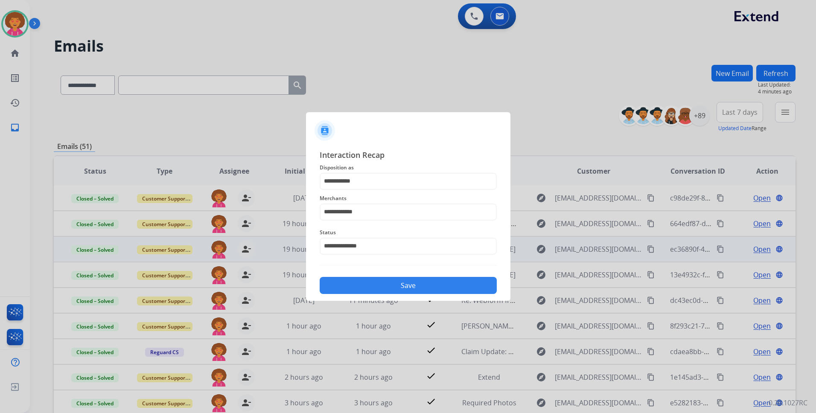
drag, startPoint x: 409, startPoint y: 284, endPoint x: 421, endPoint y: 272, distance: 16.6
click at [409, 283] on button "Save" at bounding box center [408, 285] width 177 height 17
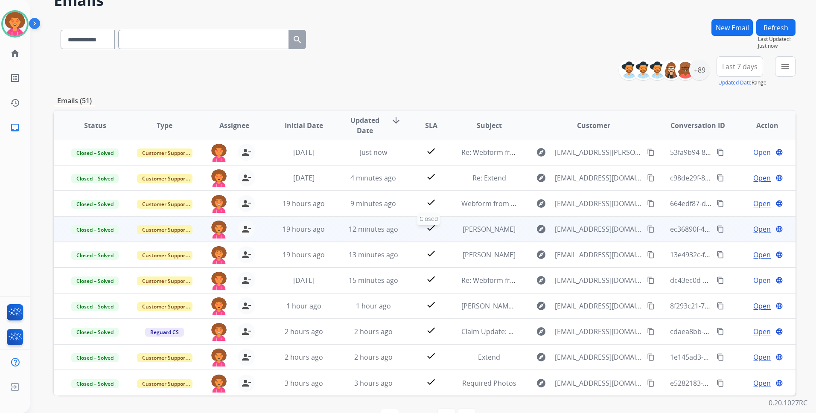
scroll to position [73, 0]
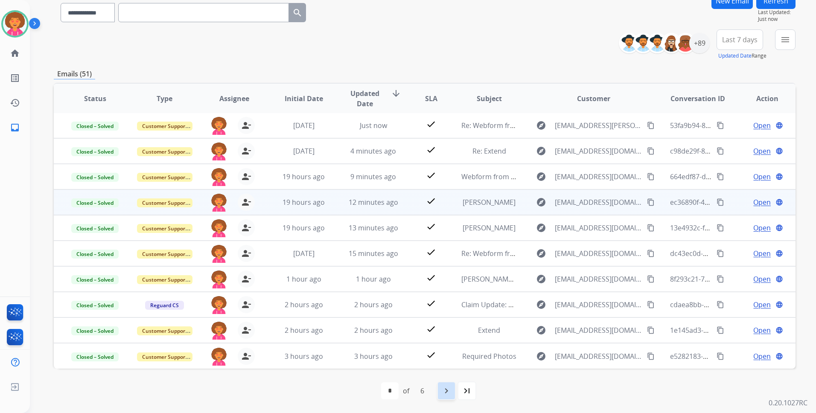
click at [445, 391] on mat-icon "navigate_next" at bounding box center [447, 391] width 10 height 10
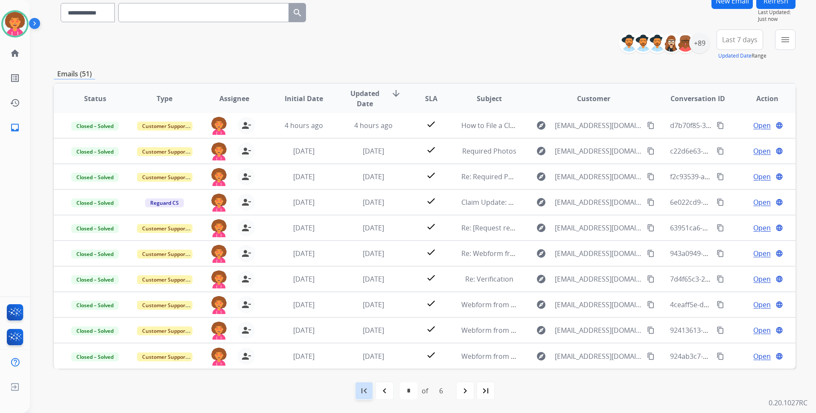
click at [361, 389] on mat-icon "first_page" at bounding box center [364, 391] width 10 height 10
select select "*"
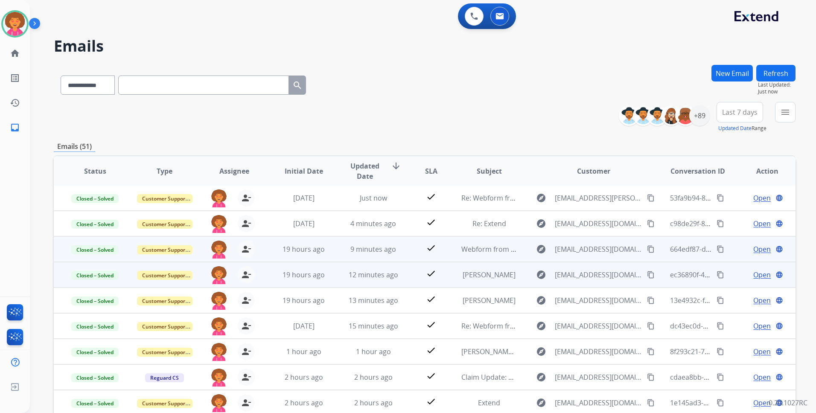
scroll to position [0, 0]
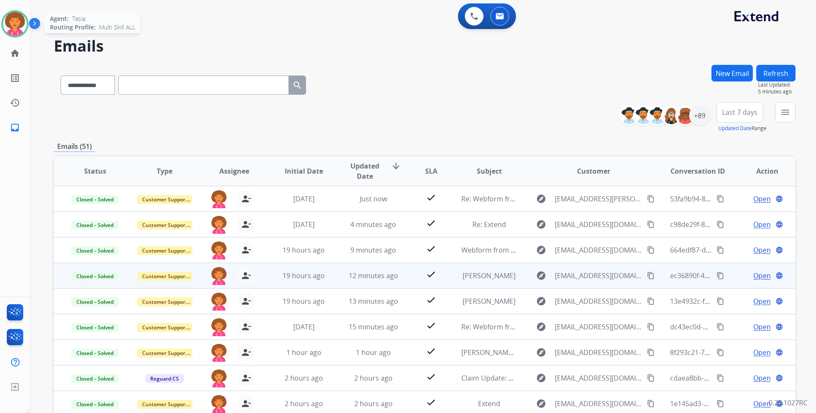
click at [16, 24] on img at bounding box center [15, 24] width 24 height 24
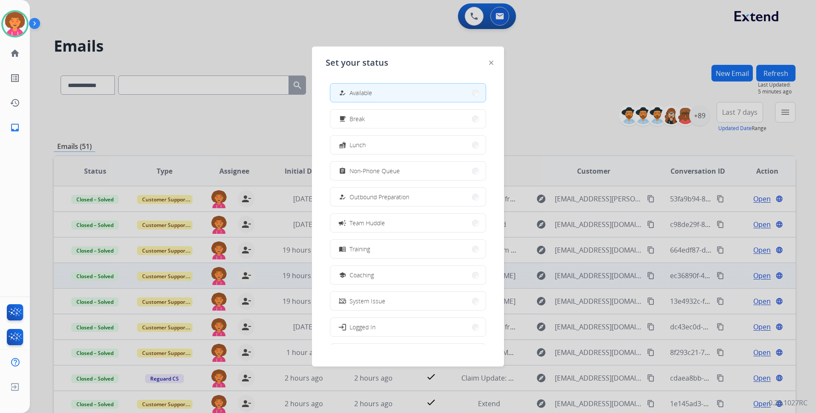
drag, startPoint x: 401, startPoint y: 174, endPoint x: 397, endPoint y: 173, distance: 4.8
click at [401, 174] on button "assignment Non-Phone Queue" at bounding box center [408, 171] width 155 height 18
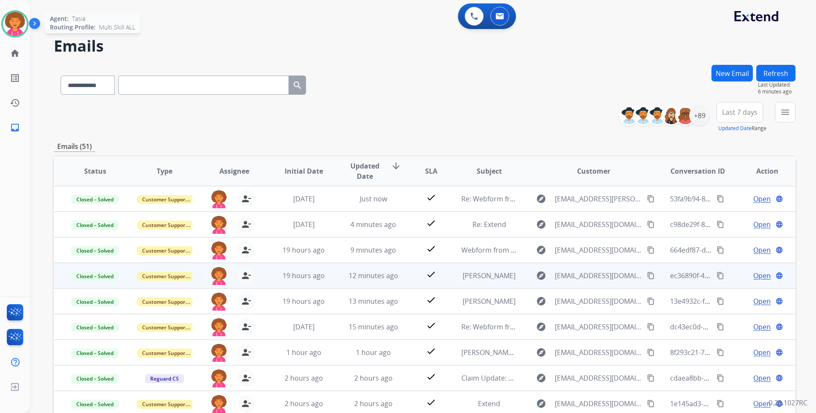
click at [16, 24] on img at bounding box center [15, 24] width 24 height 24
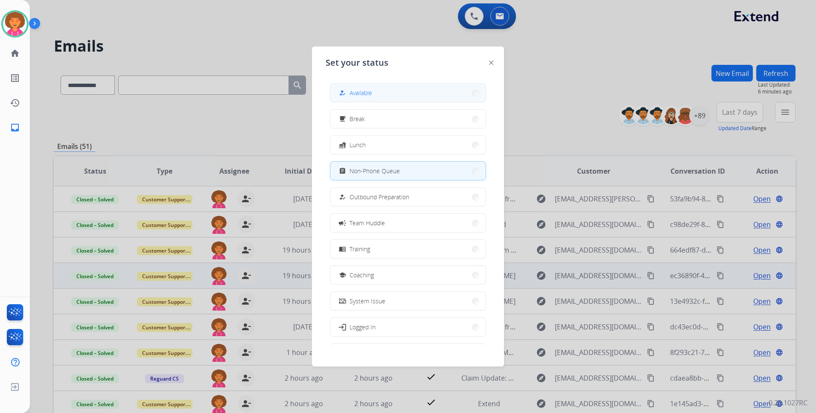
click at [364, 94] on span "Available" at bounding box center [361, 92] width 23 height 9
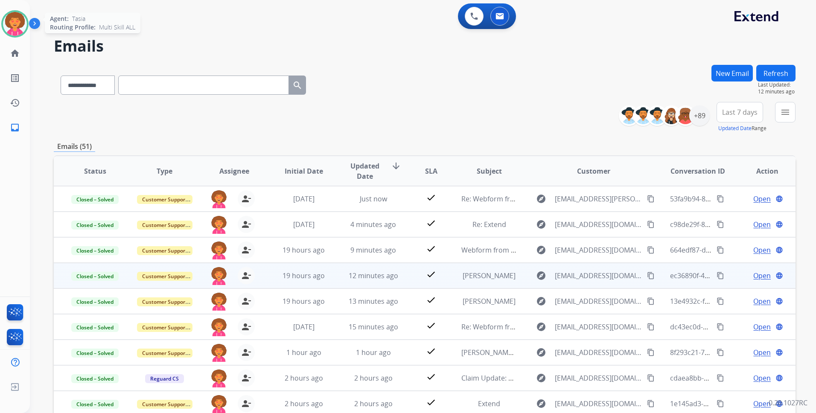
click at [13, 27] on img at bounding box center [15, 24] width 24 height 24
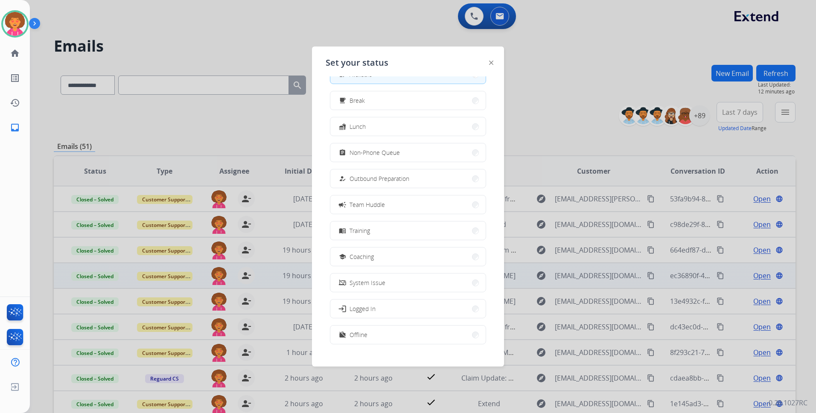
scroll to position [29, 0]
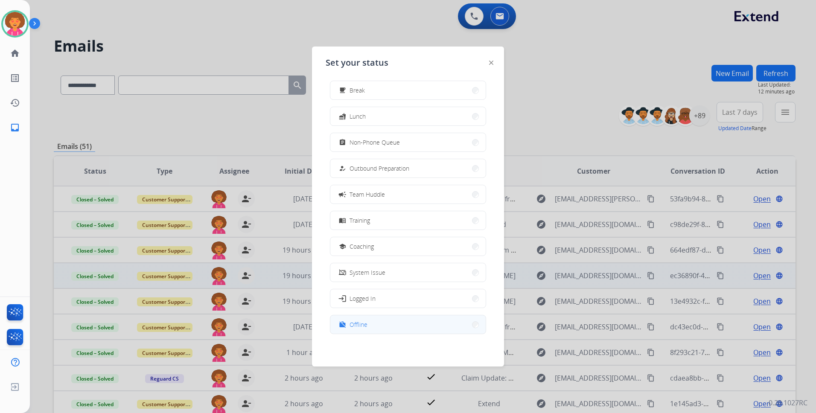
click at [371, 327] on button "work_off Offline" at bounding box center [408, 325] width 155 height 18
